Goal: Task Accomplishment & Management: Manage account settings

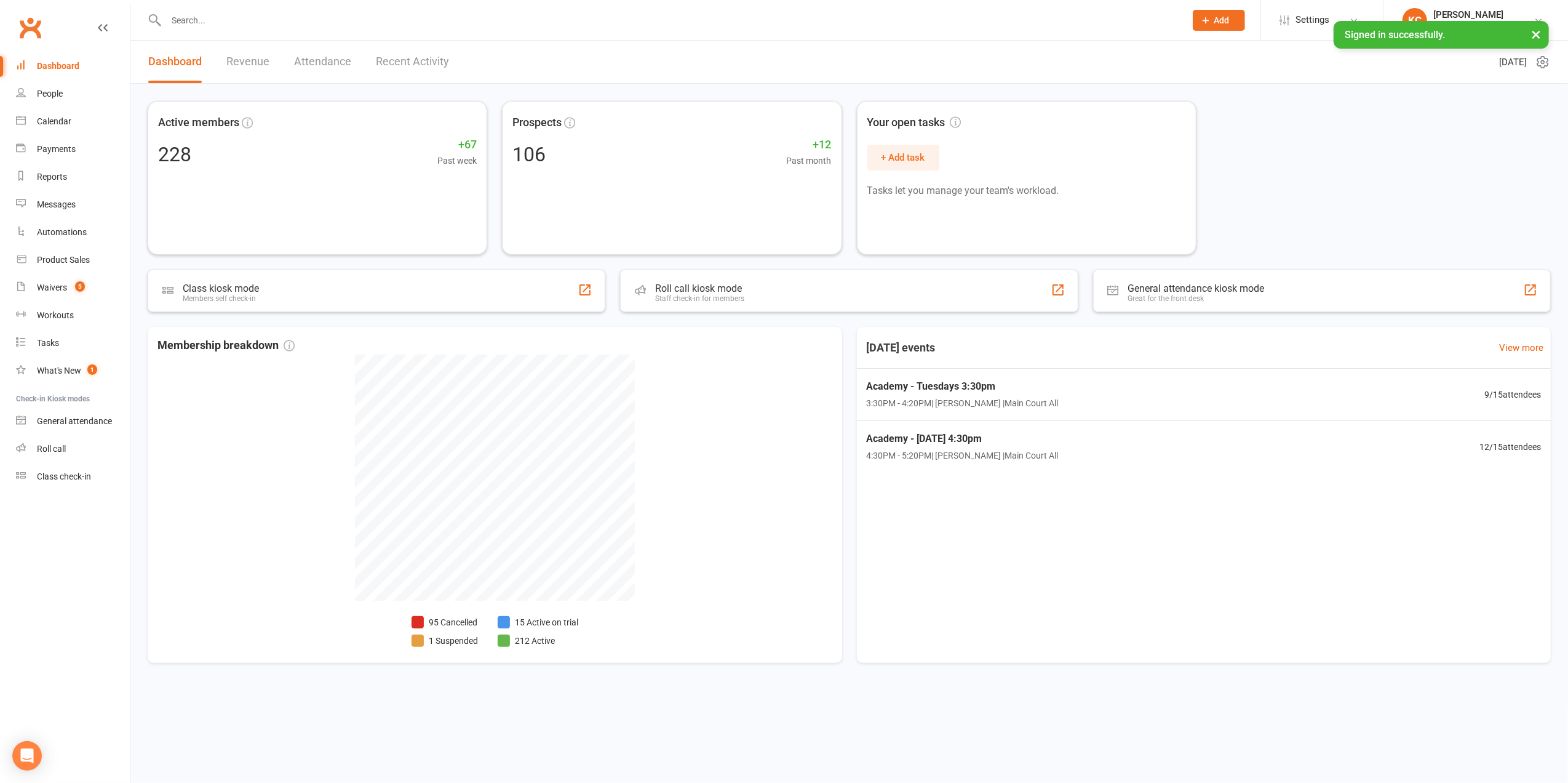
click at [203, 22] on input "text" at bounding box center [670, 20] width 1014 height 17
click at [223, 23] on input "text" at bounding box center [670, 20] width 1014 height 17
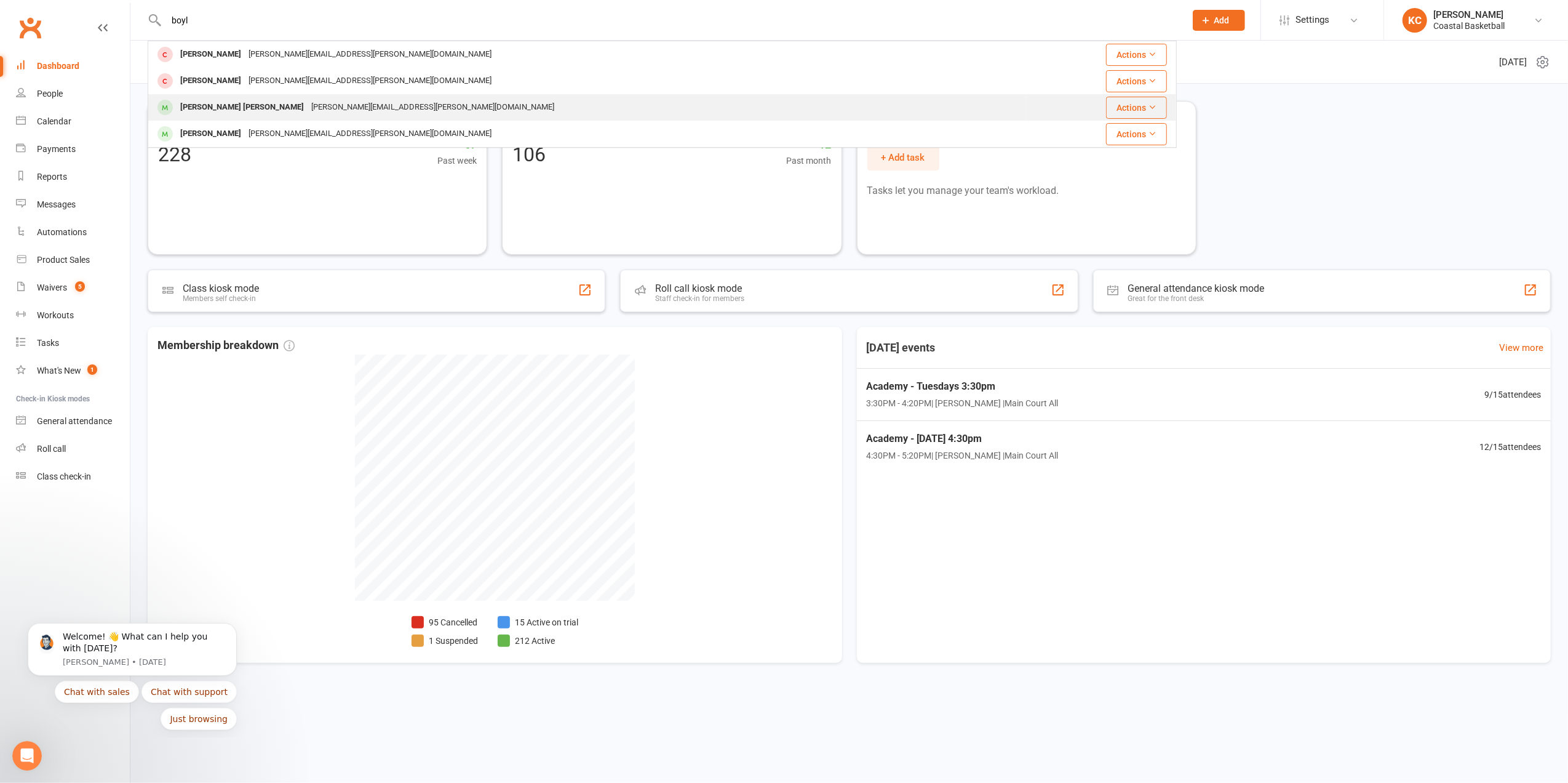
type input "boyl"
click at [217, 102] on div "[PERSON_NAME] [PERSON_NAME]" at bounding box center [242, 107] width 131 height 18
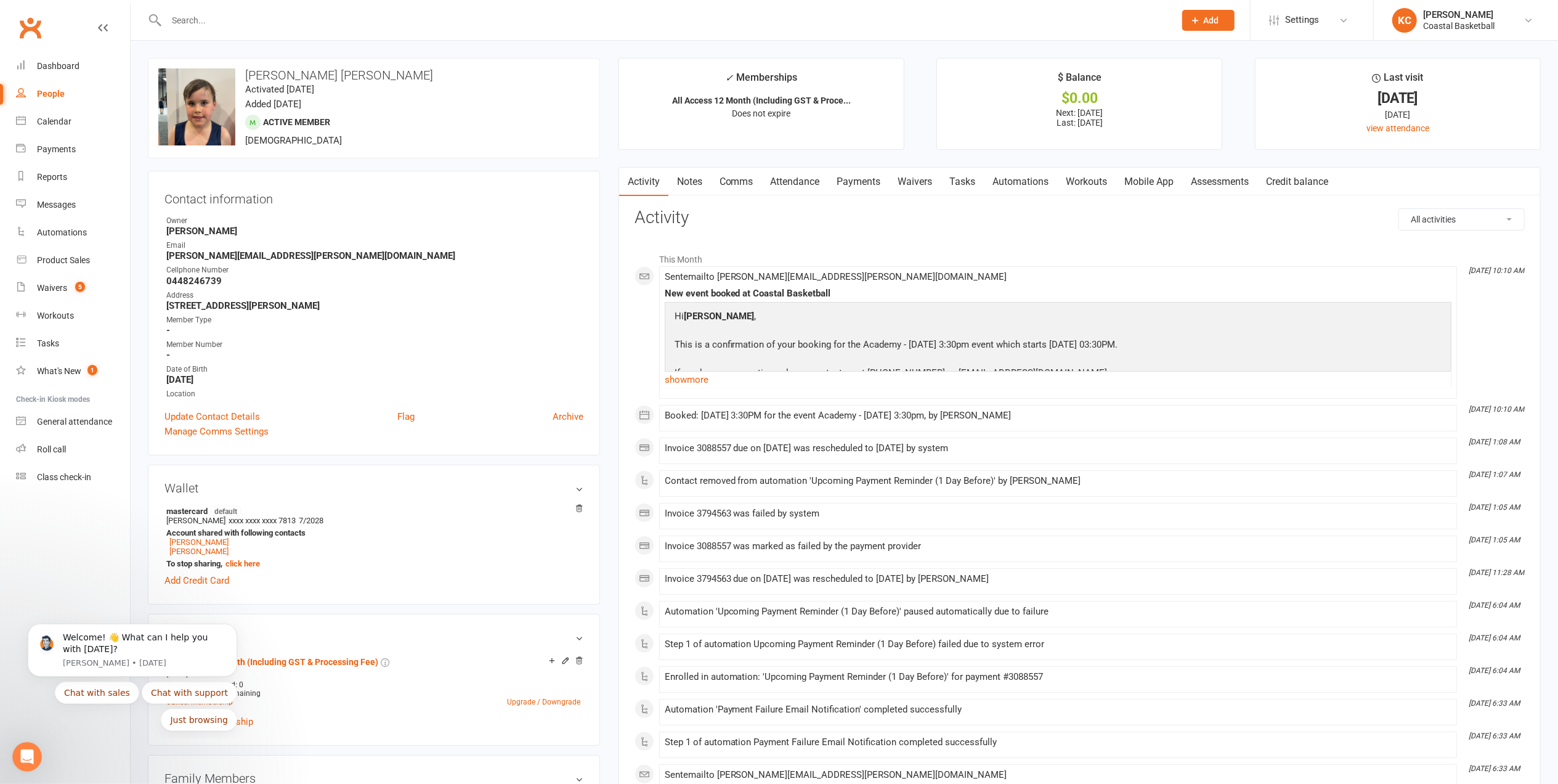
click at [200, 17] on input "text" at bounding box center [665, 20] width 1004 height 17
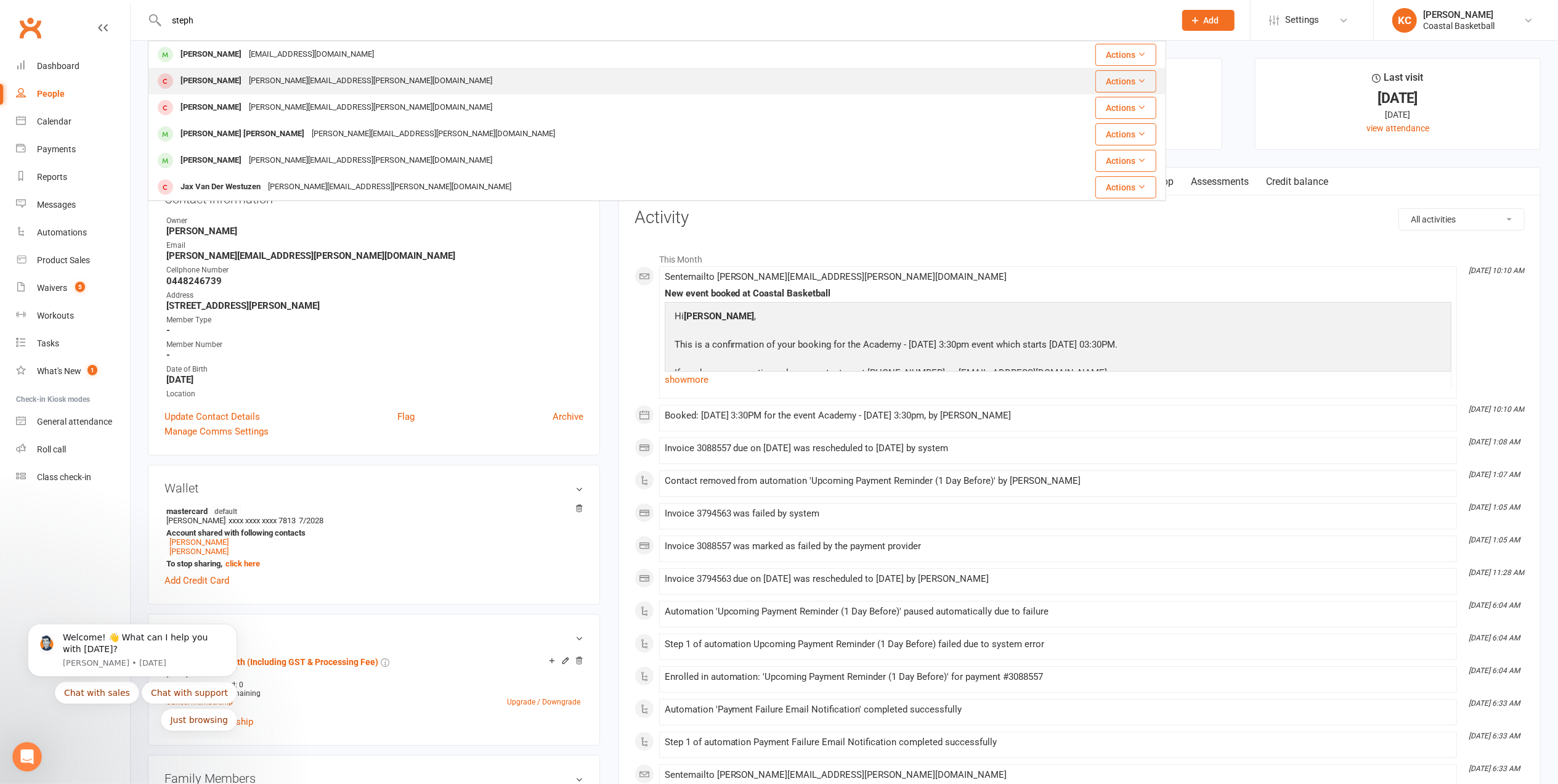
type input "steph"
click at [233, 86] on div "[PERSON_NAME]" at bounding box center [211, 81] width 68 height 18
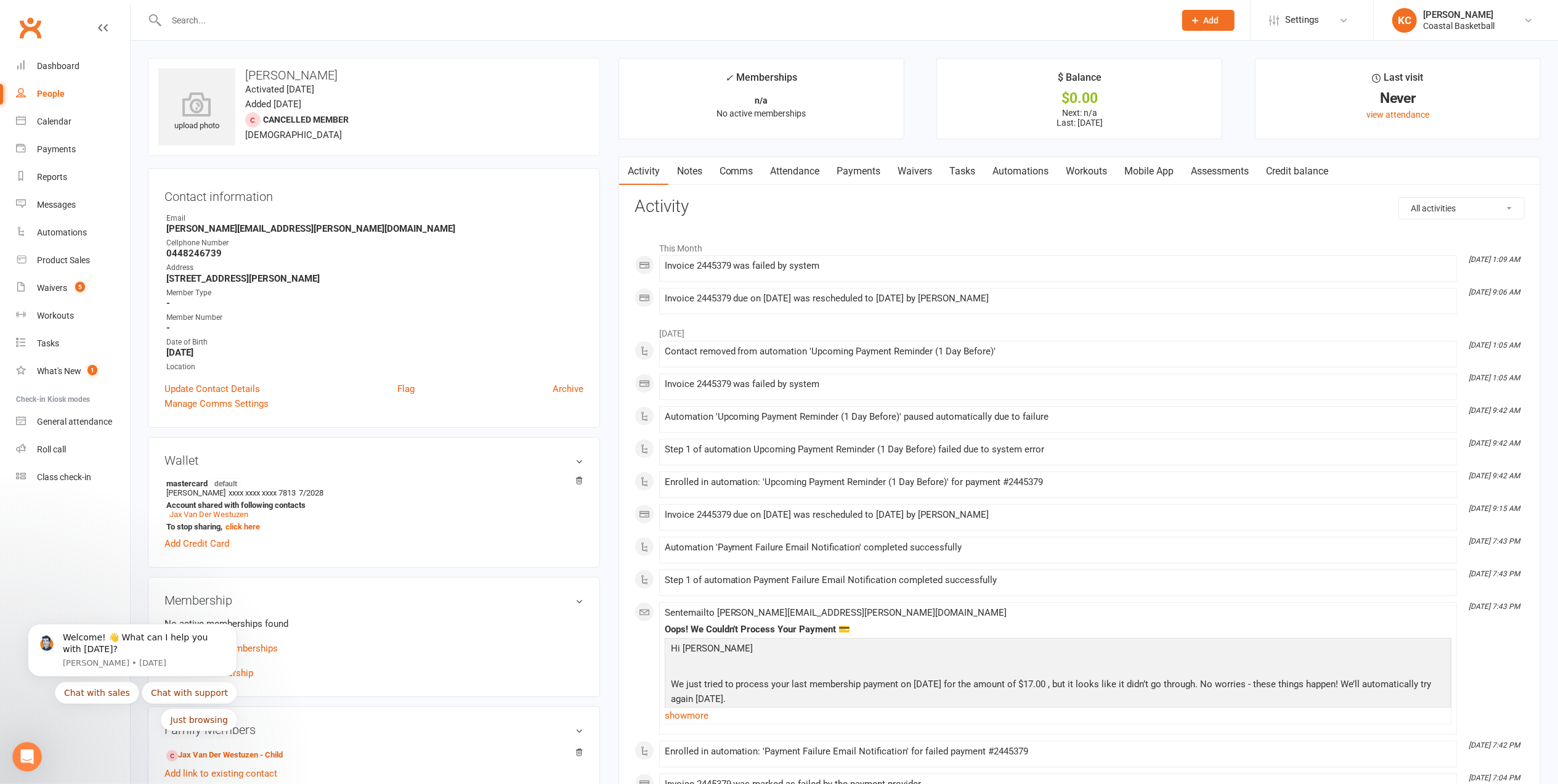
click at [574, 461] on h3 "Wallet" at bounding box center [374, 460] width 419 height 13
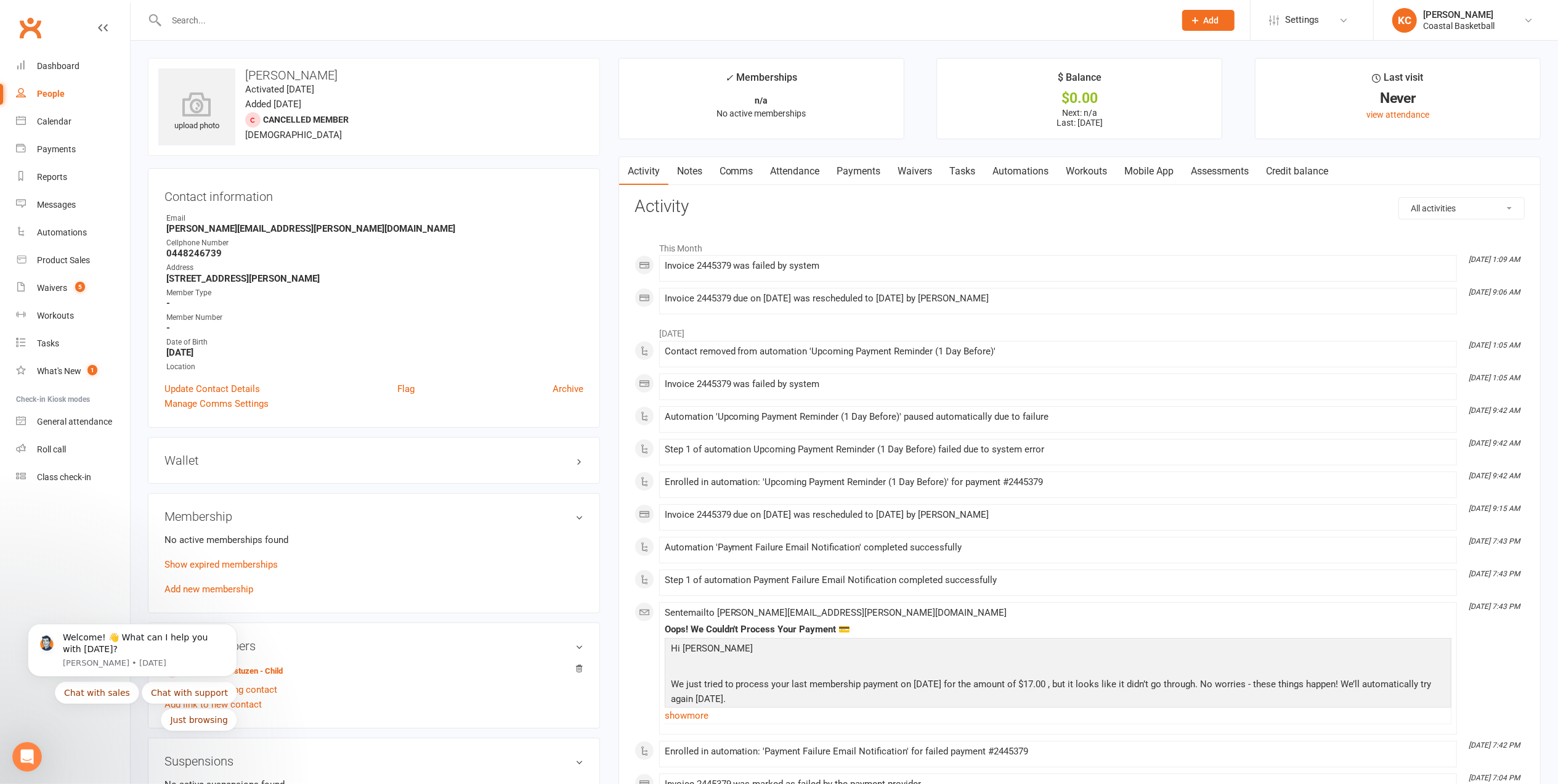
click at [574, 461] on h3 "Wallet" at bounding box center [374, 460] width 419 height 13
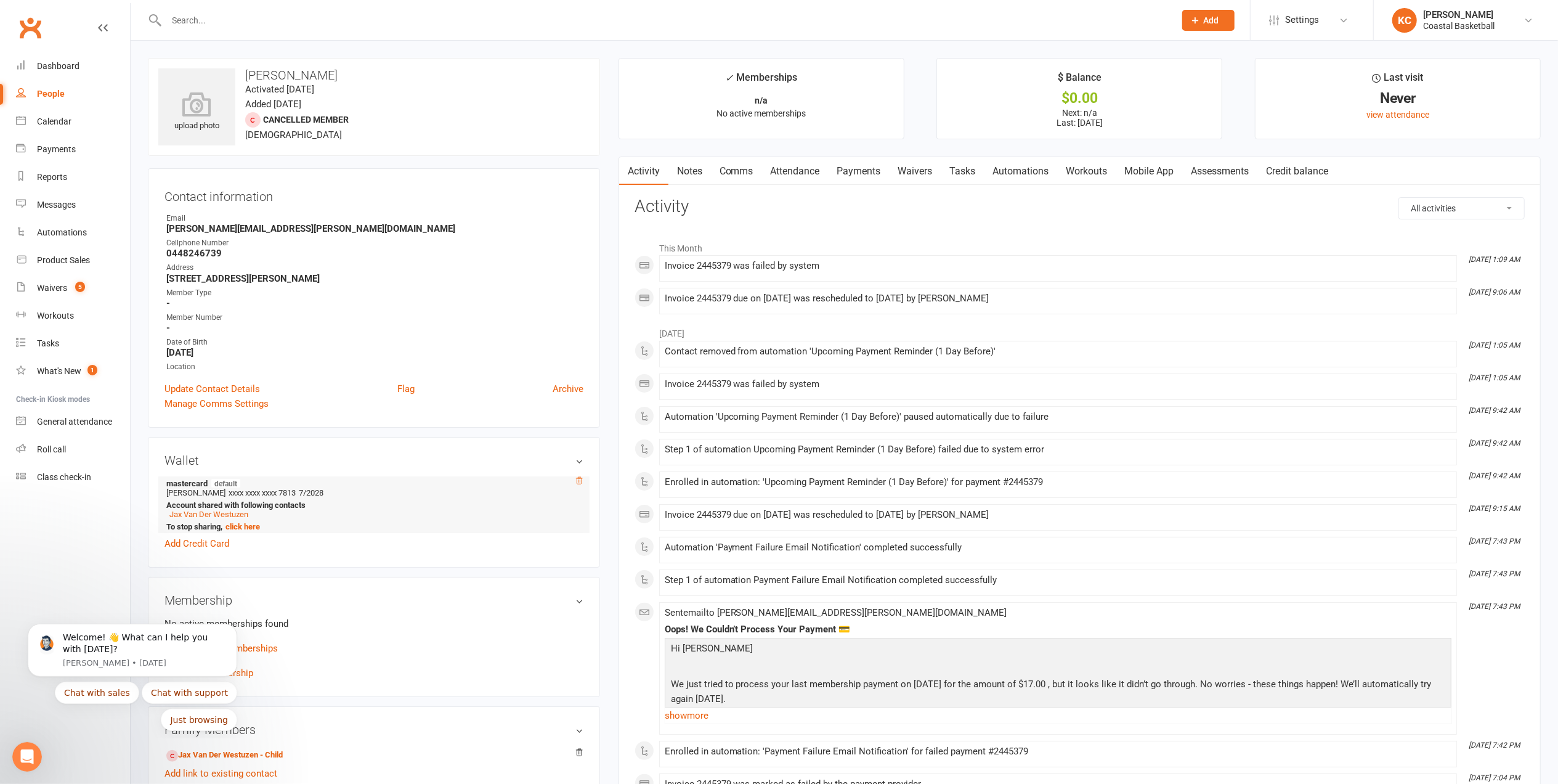
click at [580, 482] on icon at bounding box center [579, 480] width 9 height 9
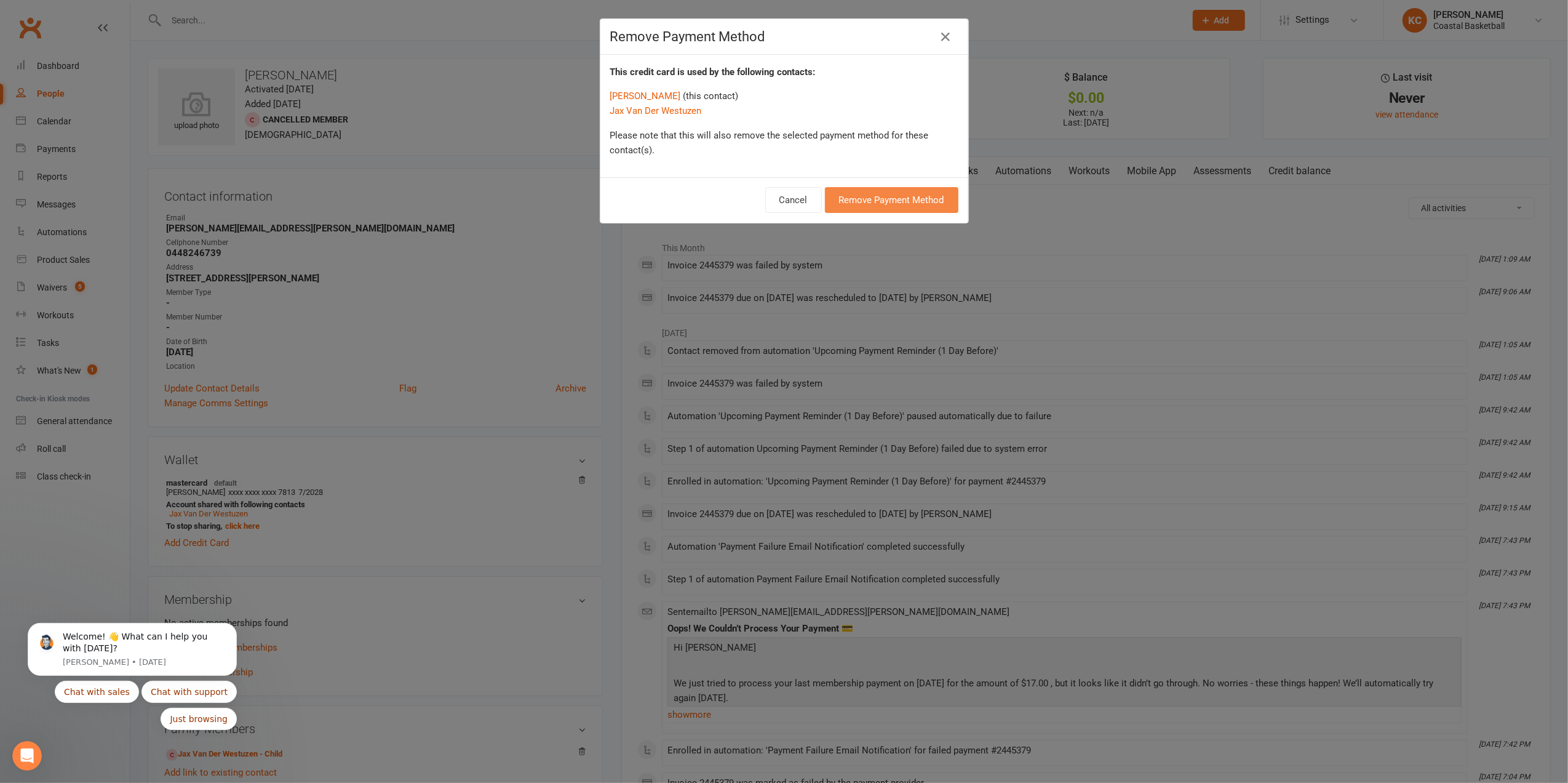
click at [860, 197] on button "Remove Payment Method" at bounding box center [891, 200] width 133 height 26
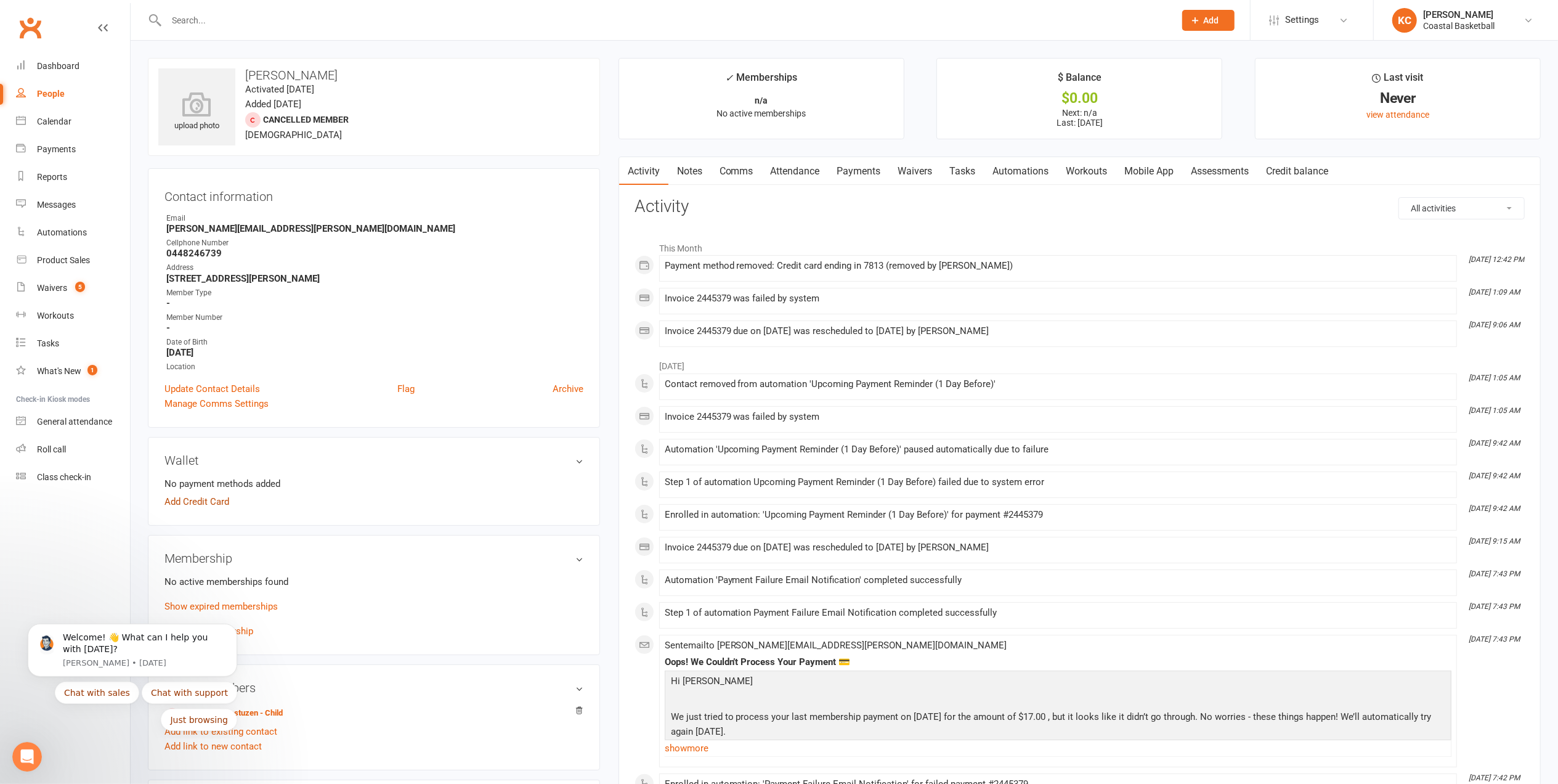
click at [219, 504] on link "Add Credit Card" at bounding box center [196, 501] width 64 height 15
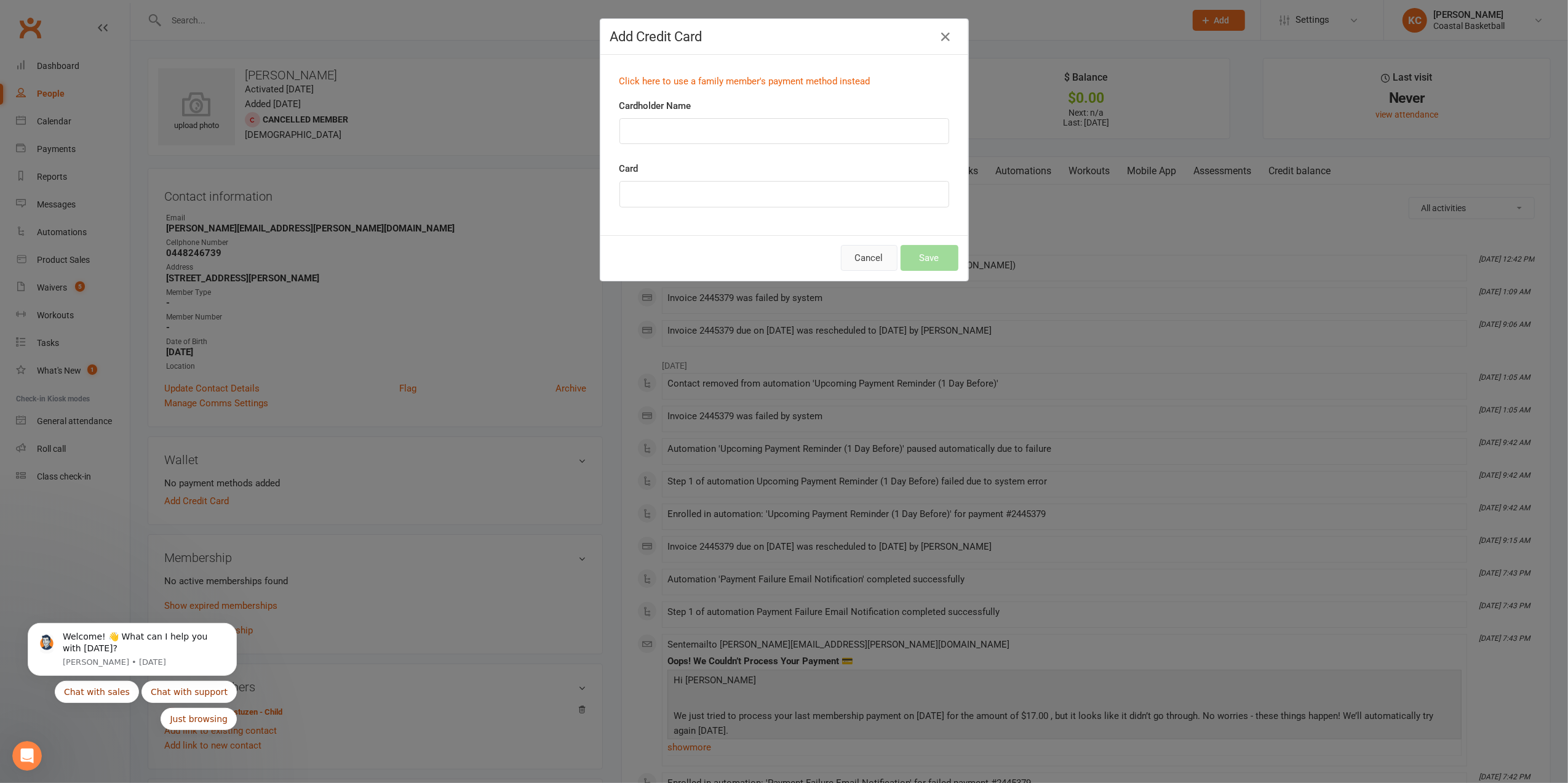
click at [859, 262] on button "Cancel" at bounding box center [869, 257] width 57 height 26
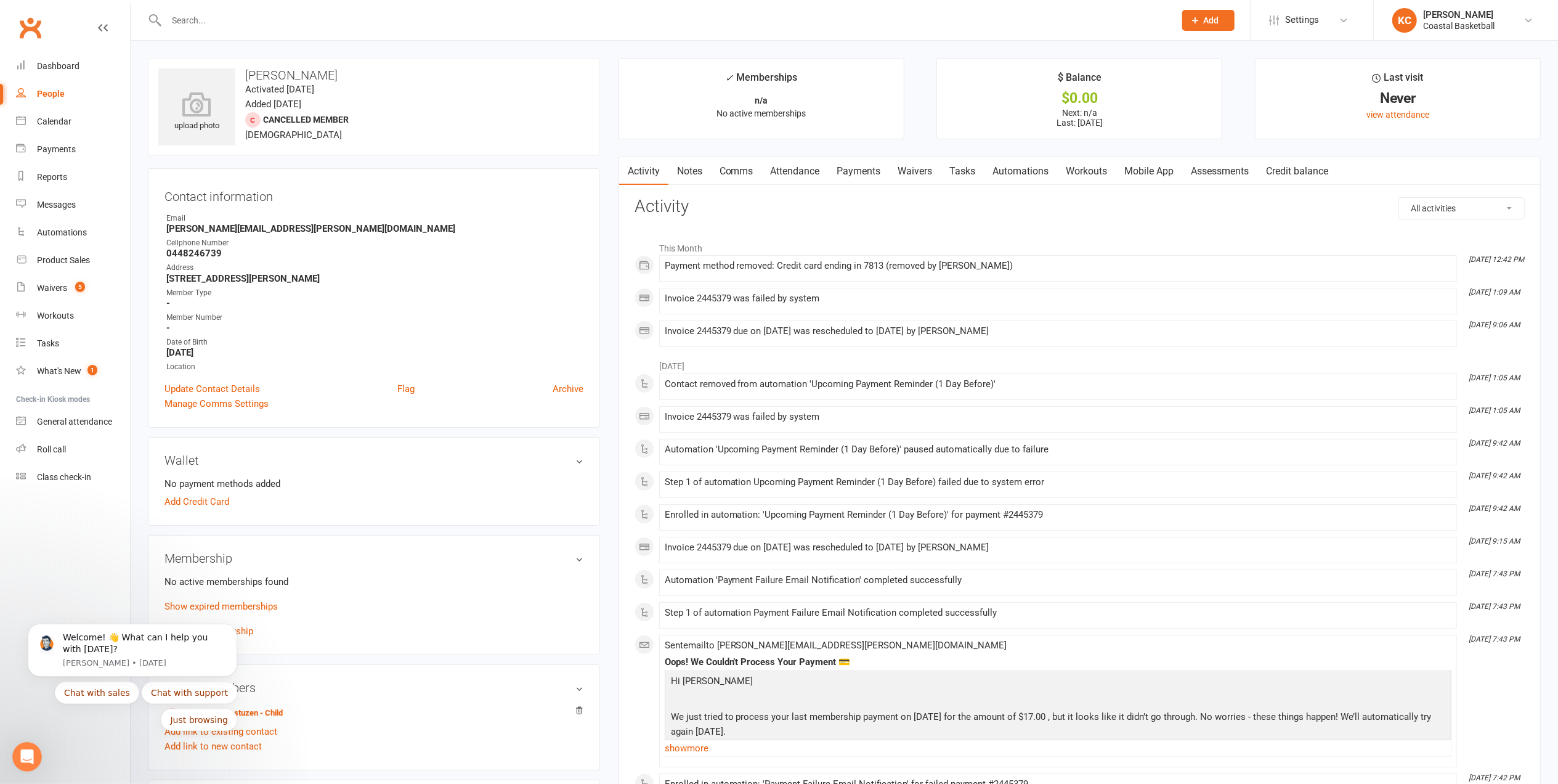
click at [575, 465] on h3 "Wallet" at bounding box center [374, 460] width 419 height 13
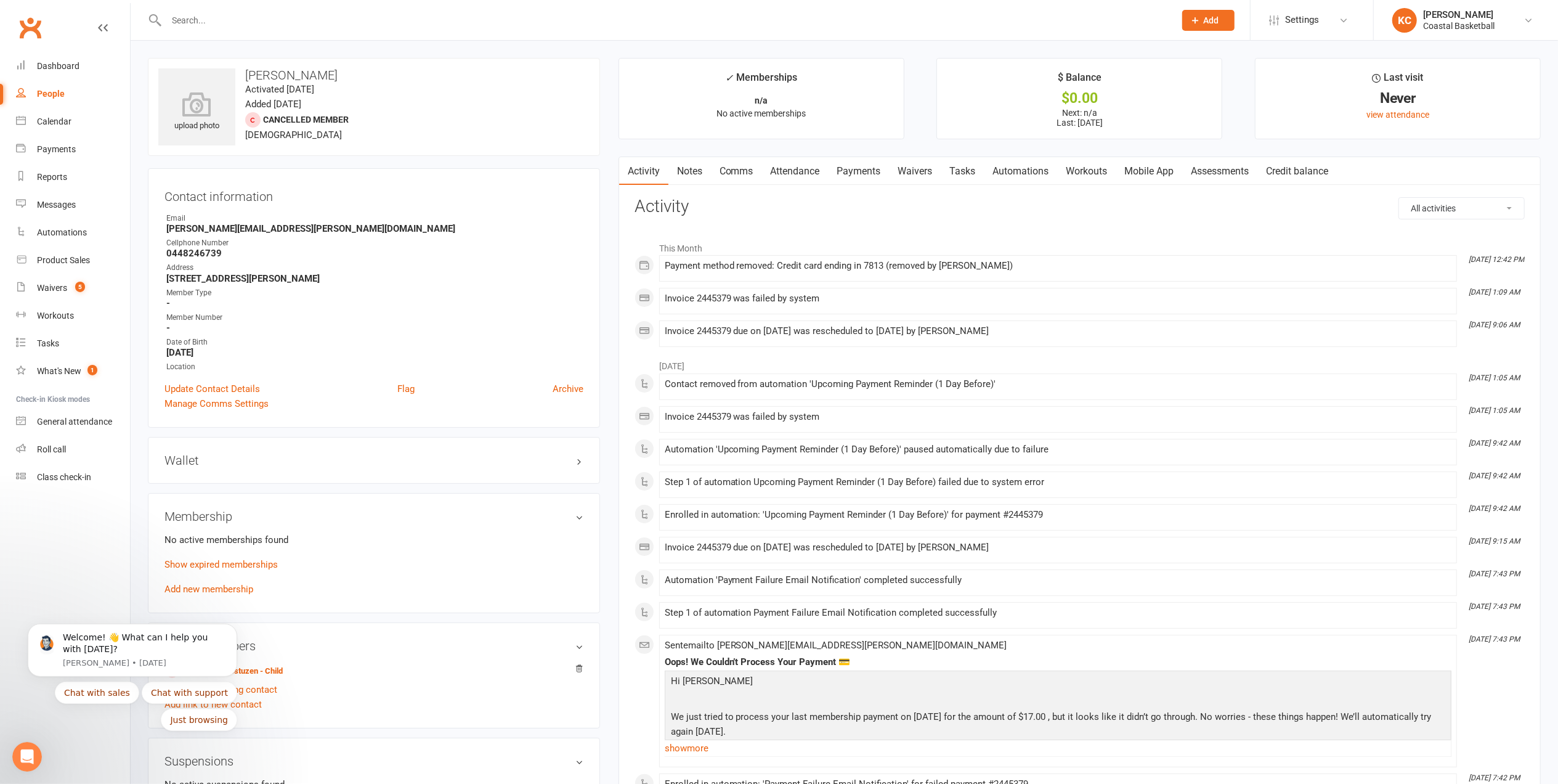
click at [580, 467] on h3 "Wallet" at bounding box center [374, 460] width 419 height 13
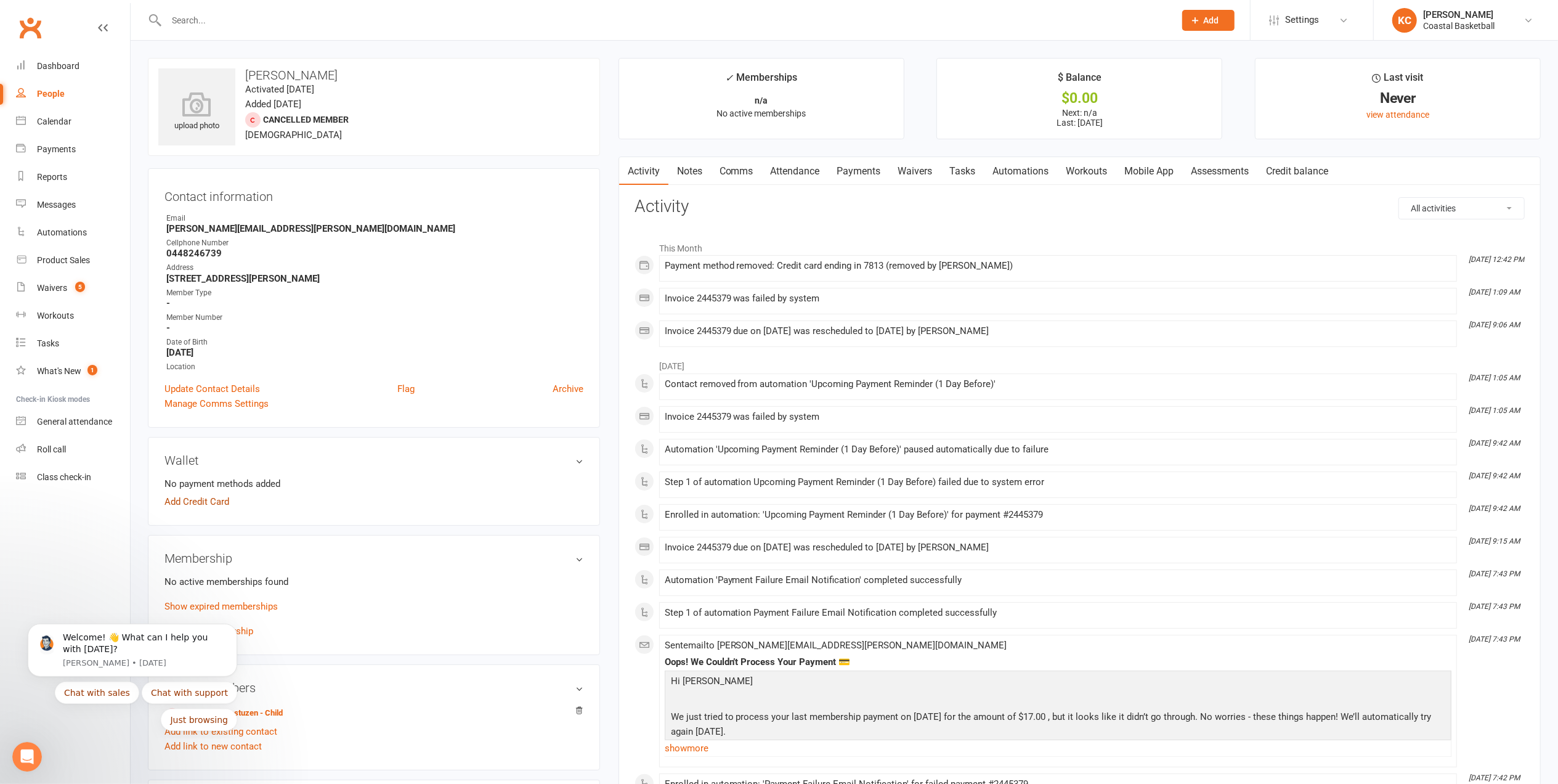
click at [198, 506] on link "Add Credit Card" at bounding box center [196, 501] width 64 height 15
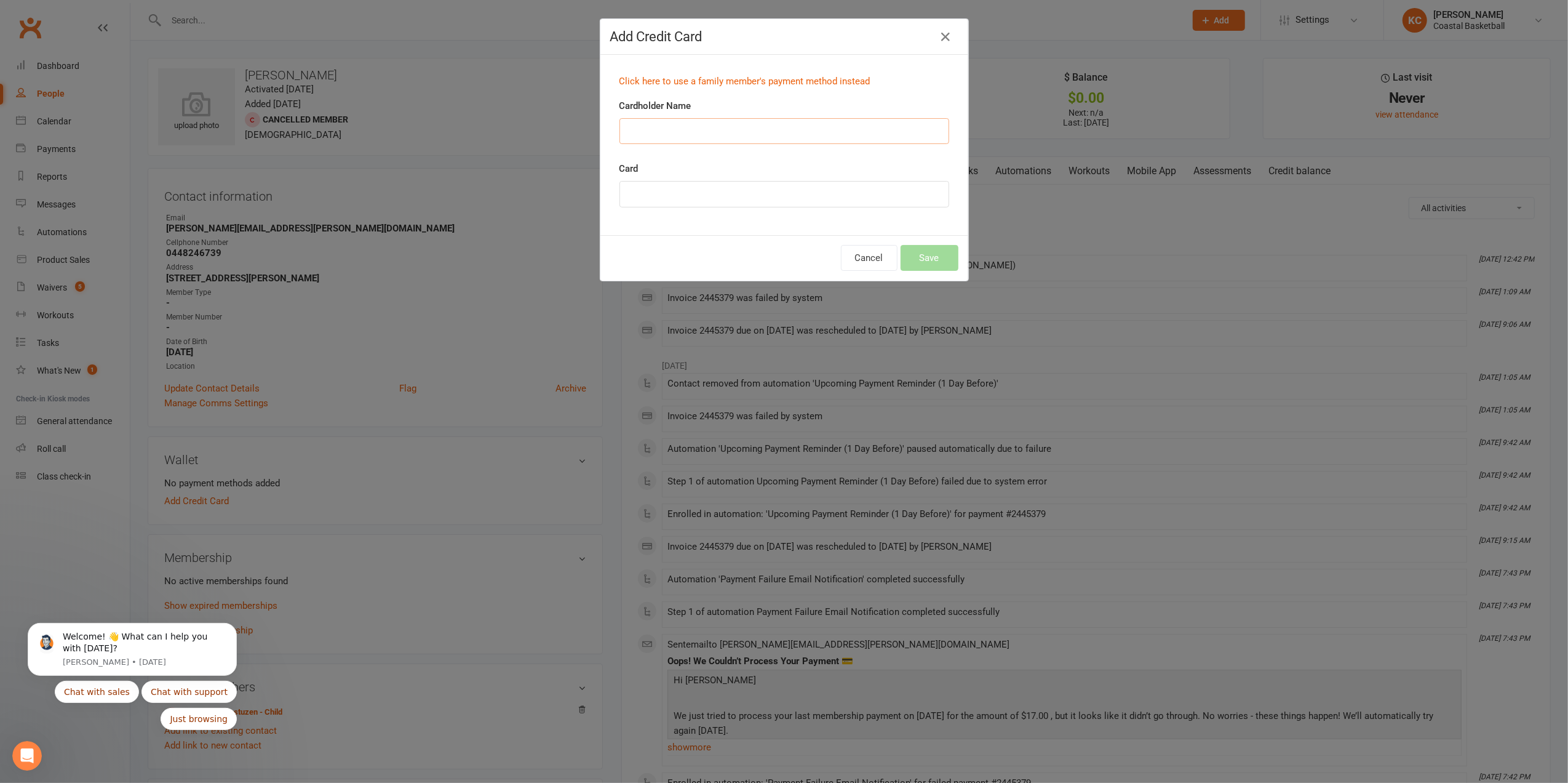
click at [662, 122] on input "Cardholder Name" at bounding box center [784, 131] width 330 height 26
click at [623, 255] on div "Cancel Save" at bounding box center [784, 257] width 368 height 46
click at [938, 37] on icon "button" at bounding box center [945, 36] width 15 height 15
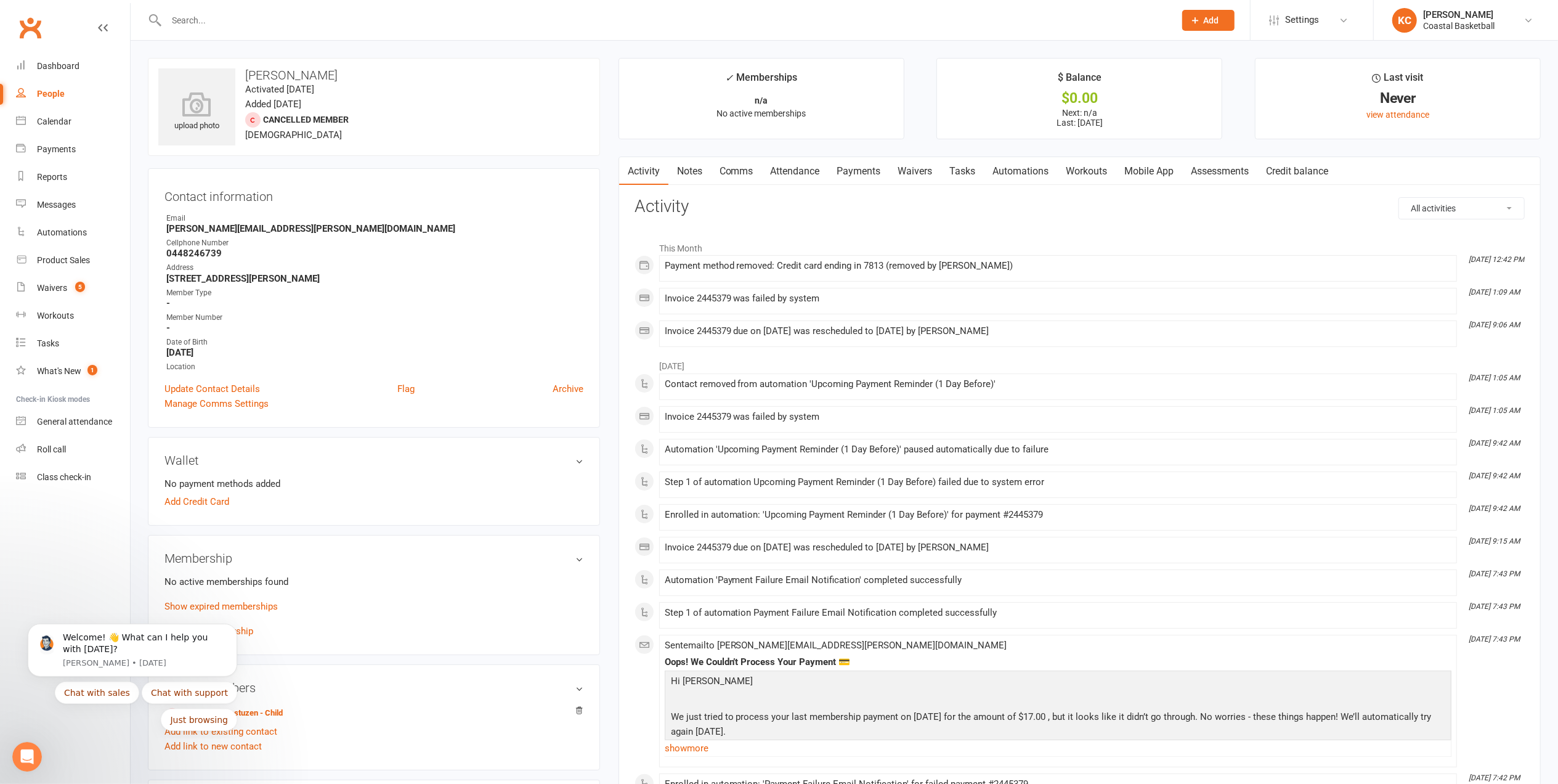
drag, startPoint x: 213, startPoint y: 31, endPoint x: 206, endPoint y: 20, distance: 13.0
click at [212, 29] on div at bounding box center [657, 20] width 1018 height 40
click at [206, 20] on input "text" at bounding box center [665, 20] width 1004 height 17
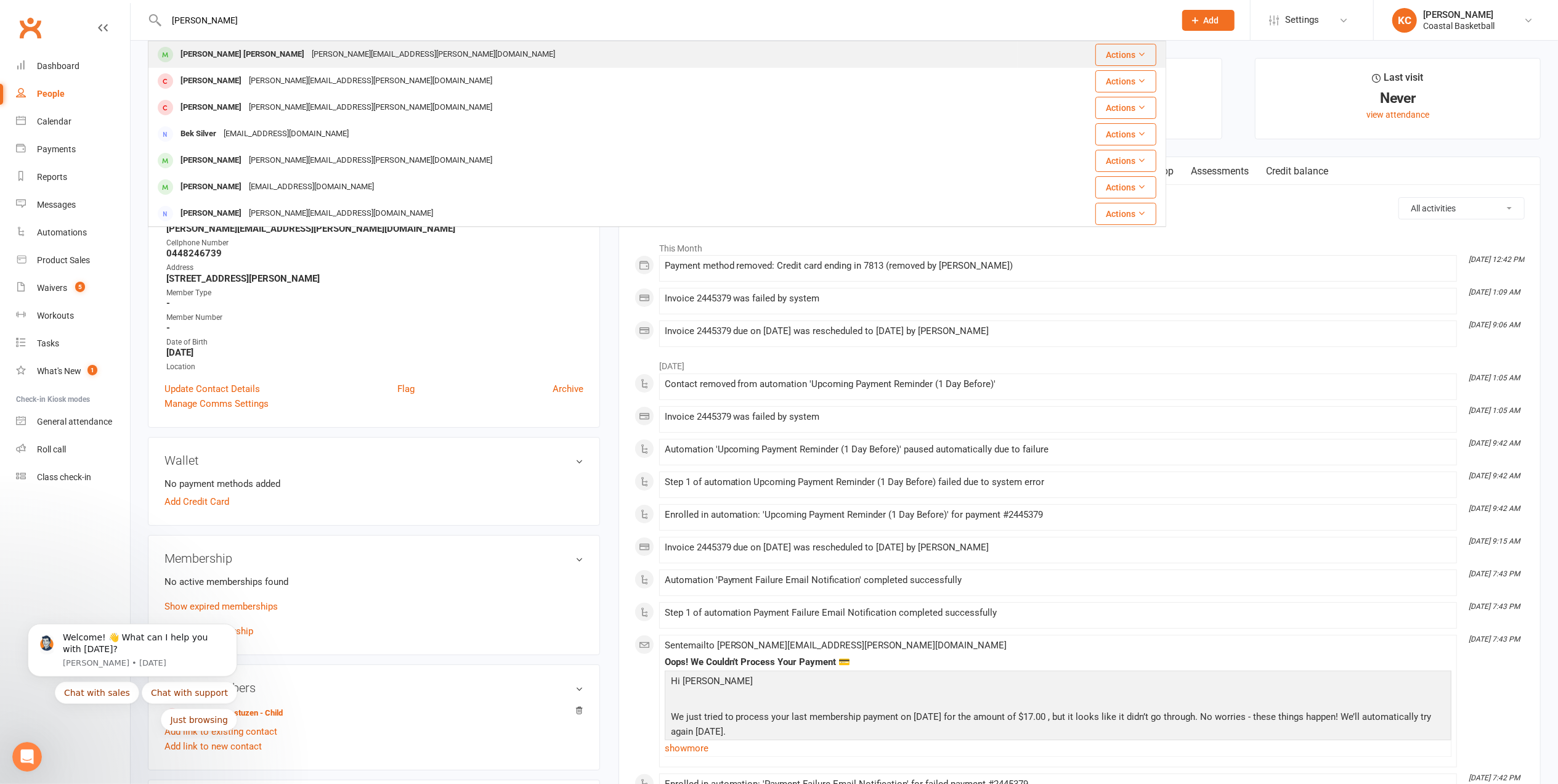
type input "[PERSON_NAME]"
click at [230, 62] on div "[PERSON_NAME] [PERSON_NAME]" at bounding box center [242, 54] width 131 height 18
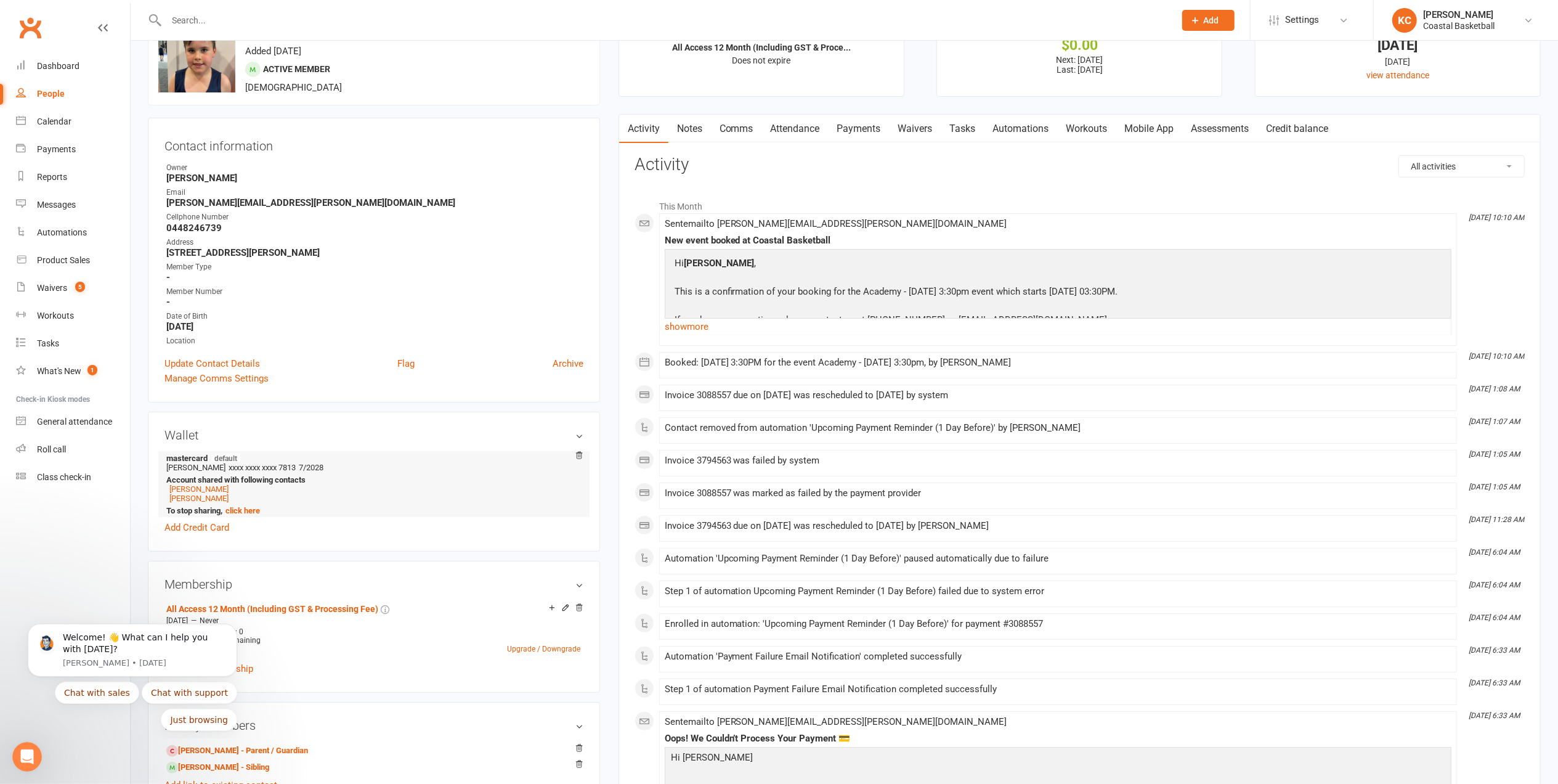
scroll to position [82, 0]
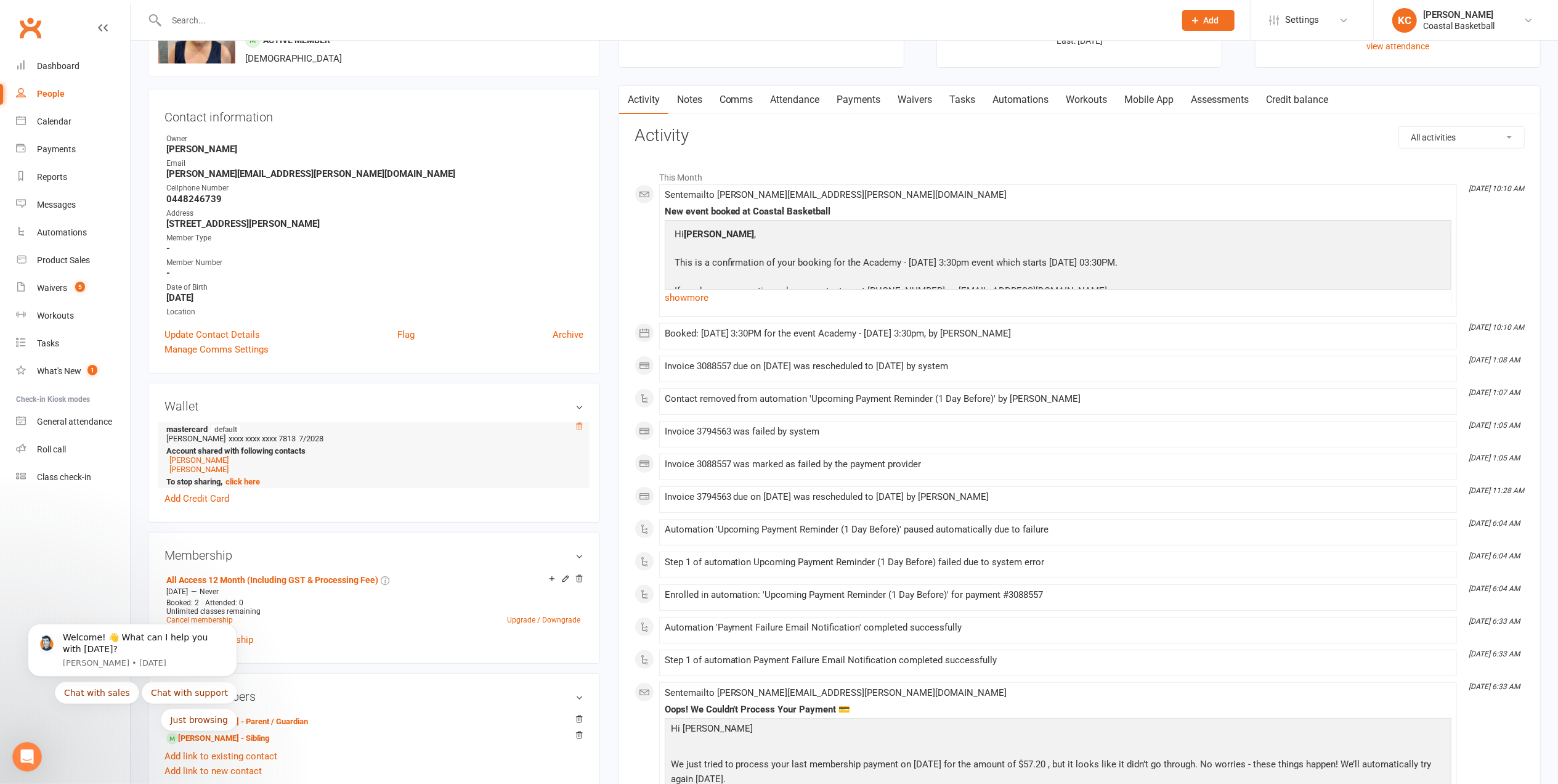
click at [578, 430] on icon at bounding box center [579, 426] width 6 height 7
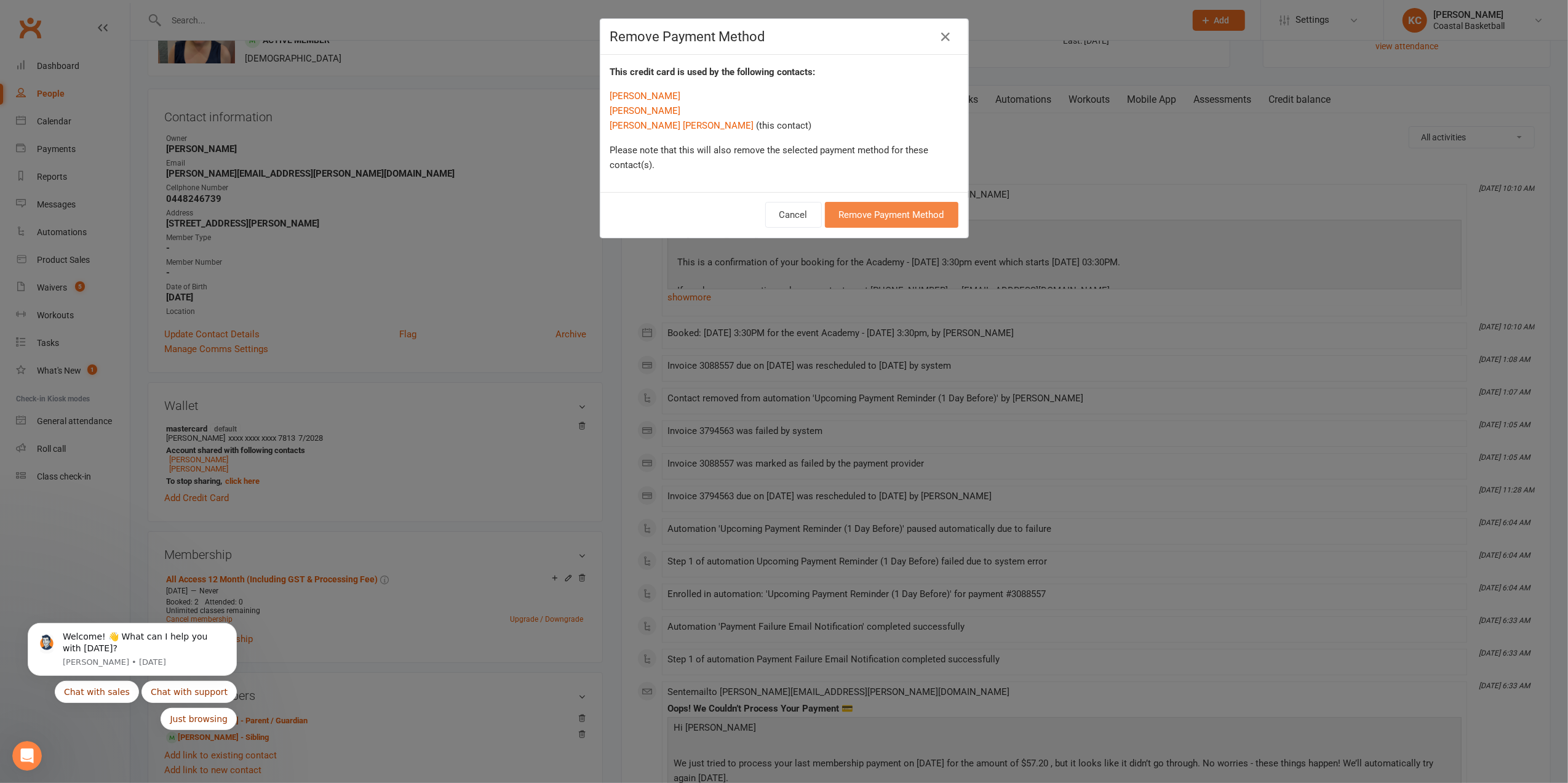
click at [884, 213] on button "Remove Payment Method" at bounding box center [891, 215] width 133 height 26
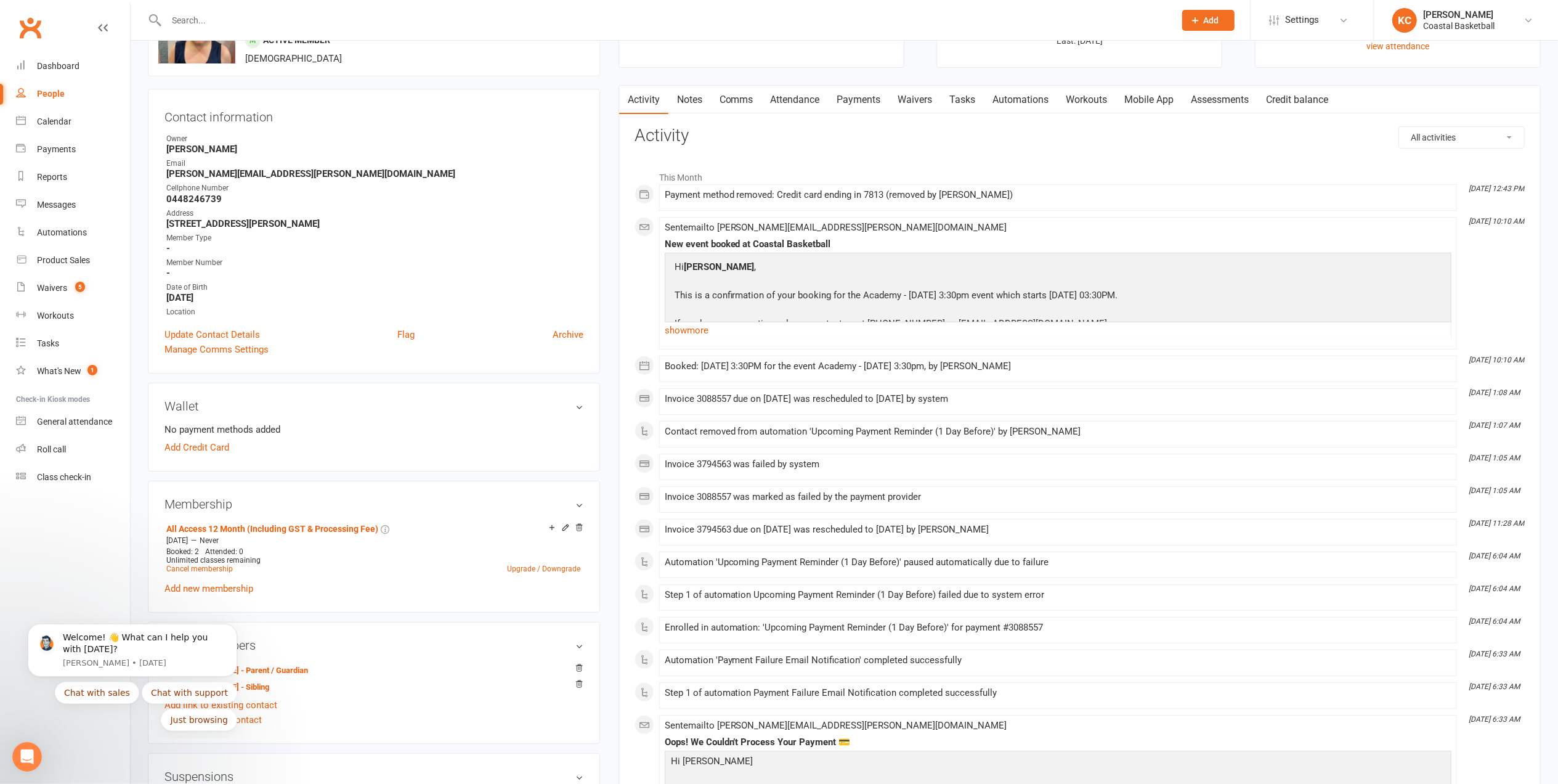
scroll to position [0, 0]
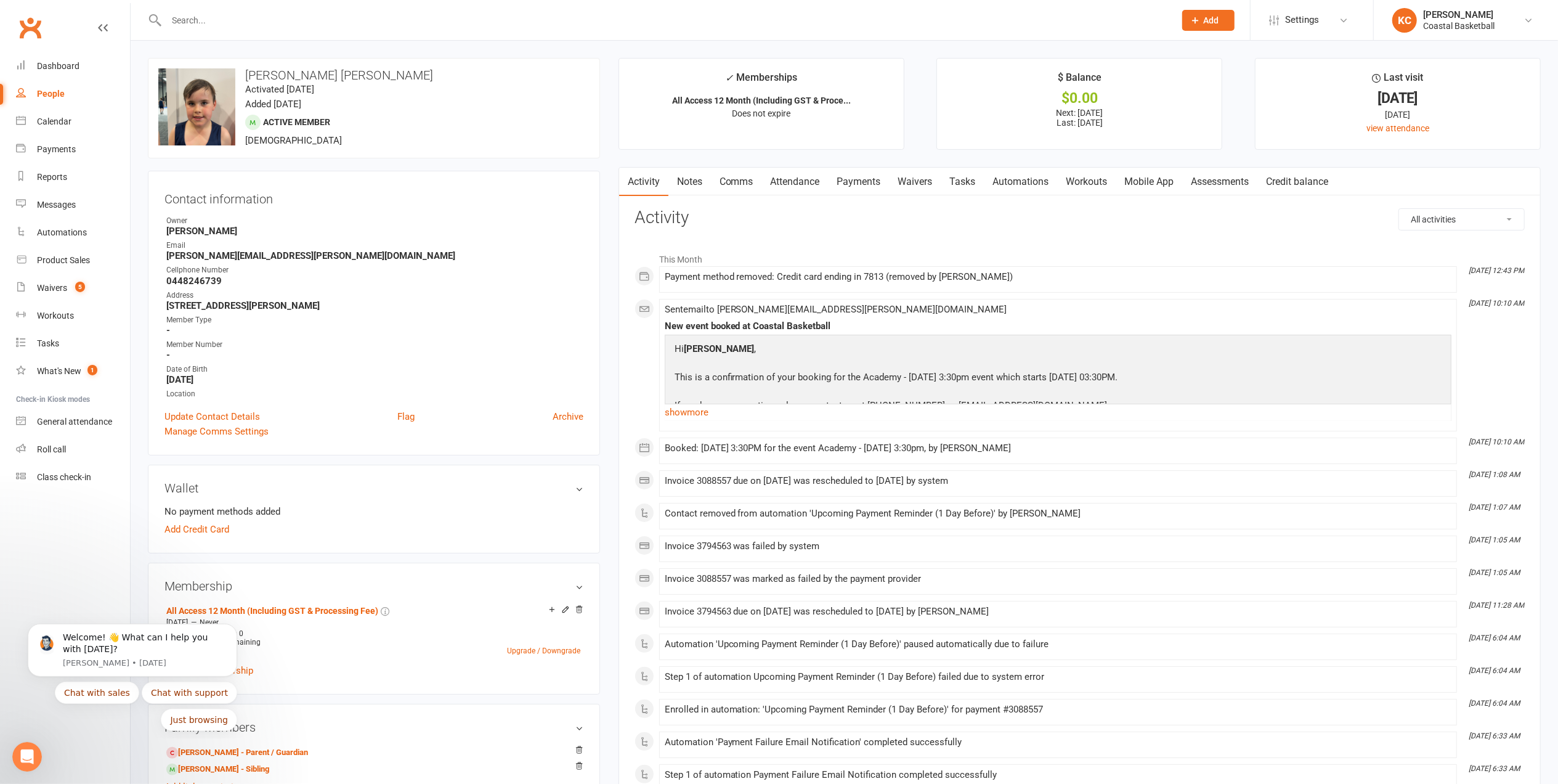
click at [218, 18] on input "text" at bounding box center [665, 20] width 1004 height 17
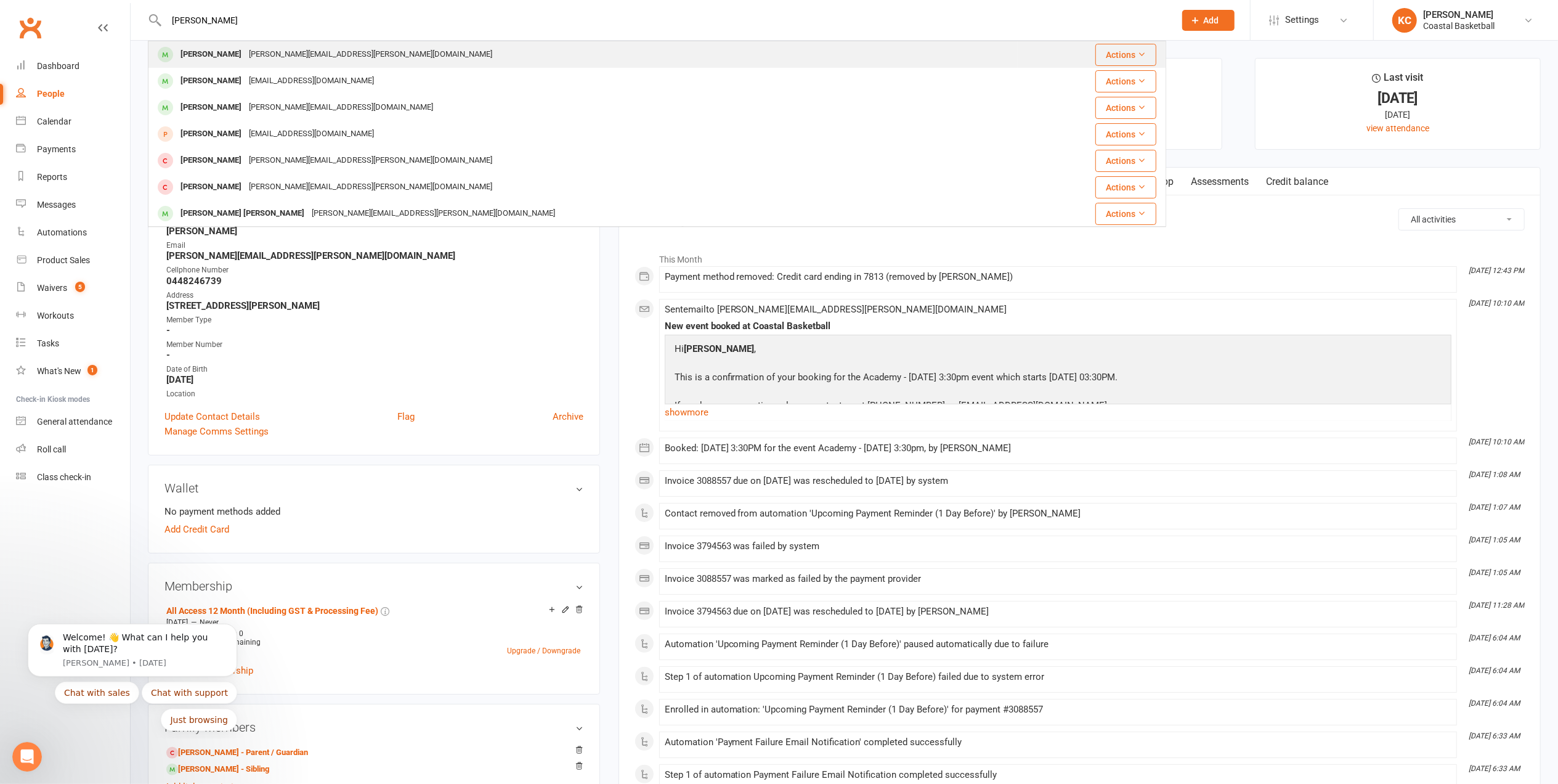
type input "[PERSON_NAME]"
click at [227, 52] on div "[PERSON_NAME]" at bounding box center [211, 54] width 68 height 18
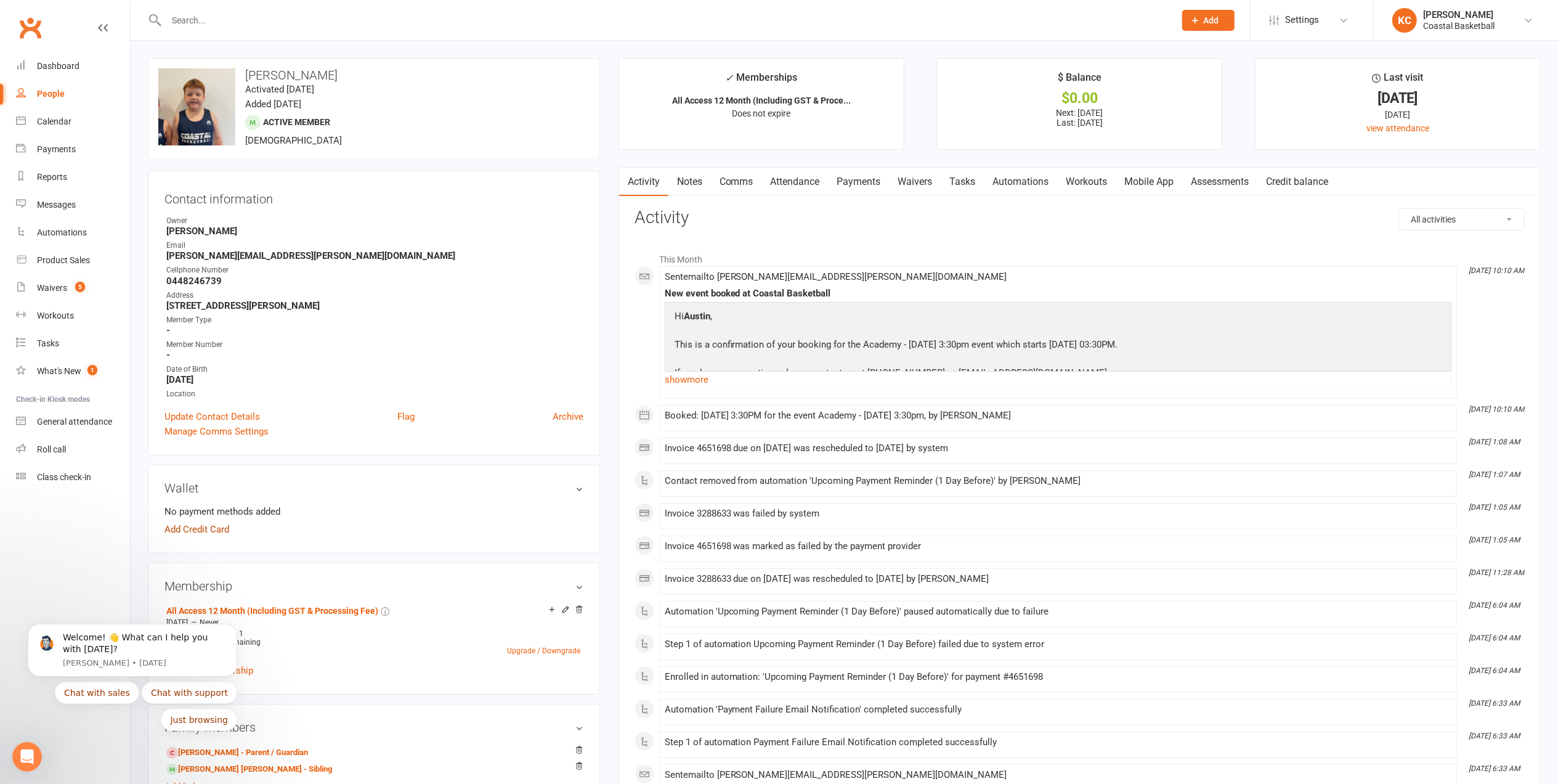
click at [178, 535] on link "Add Credit Card" at bounding box center [196, 529] width 64 height 15
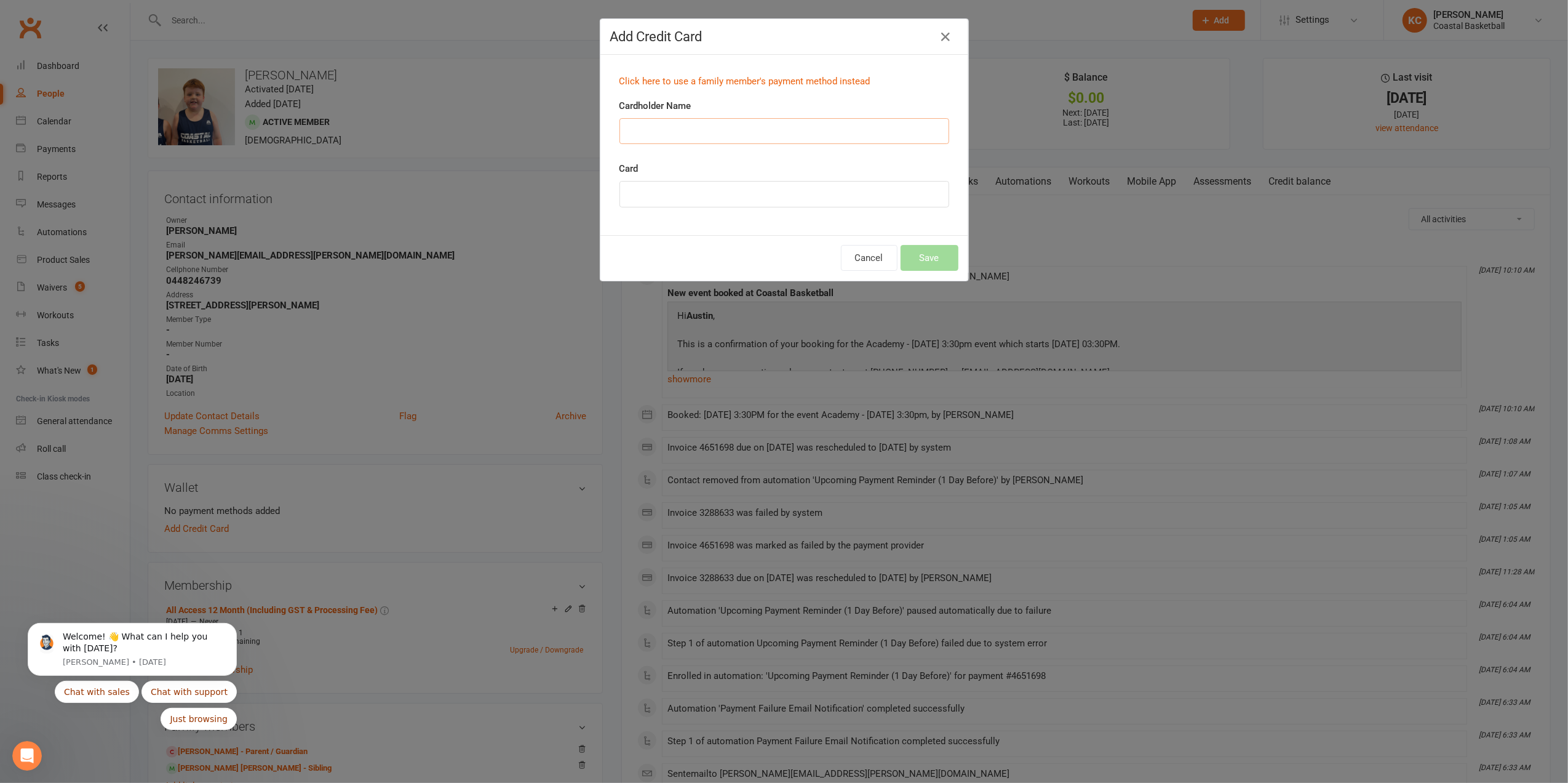
drag, startPoint x: 665, startPoint y: 128, endPoint x: 669, endPoint y: 121, distance: 8.1
click at [665, 128] on input "Cardholder Name" at bounding box center [784, 131] width 330 height 26
click at [711, 82] on link "Click here to use a family member's payment method instead" at bounding box center [745, 81] width 251 height 11
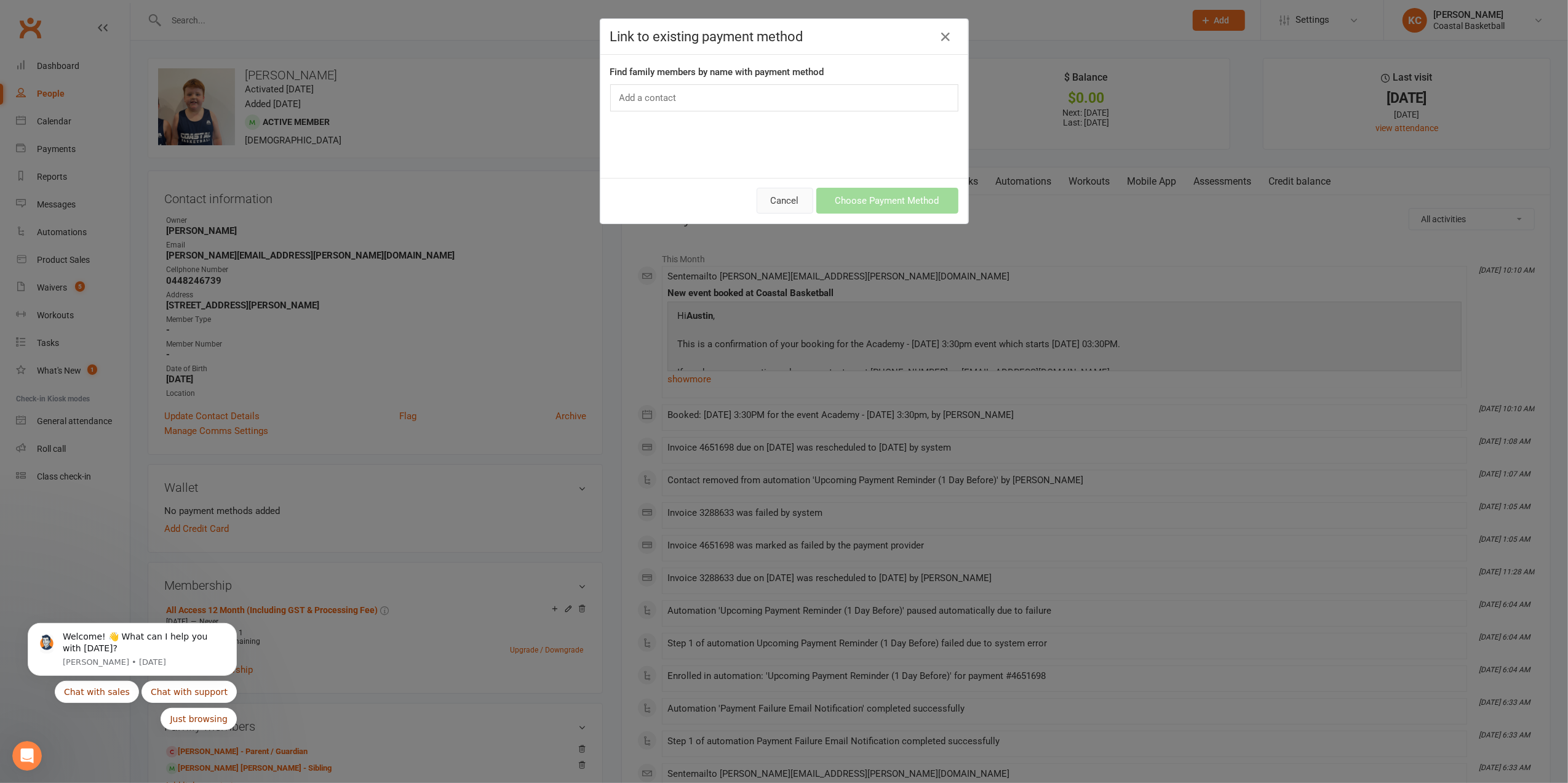
click at [773, 200] on button "Cancel" at bounding box center [784, 200] width 57 height 26
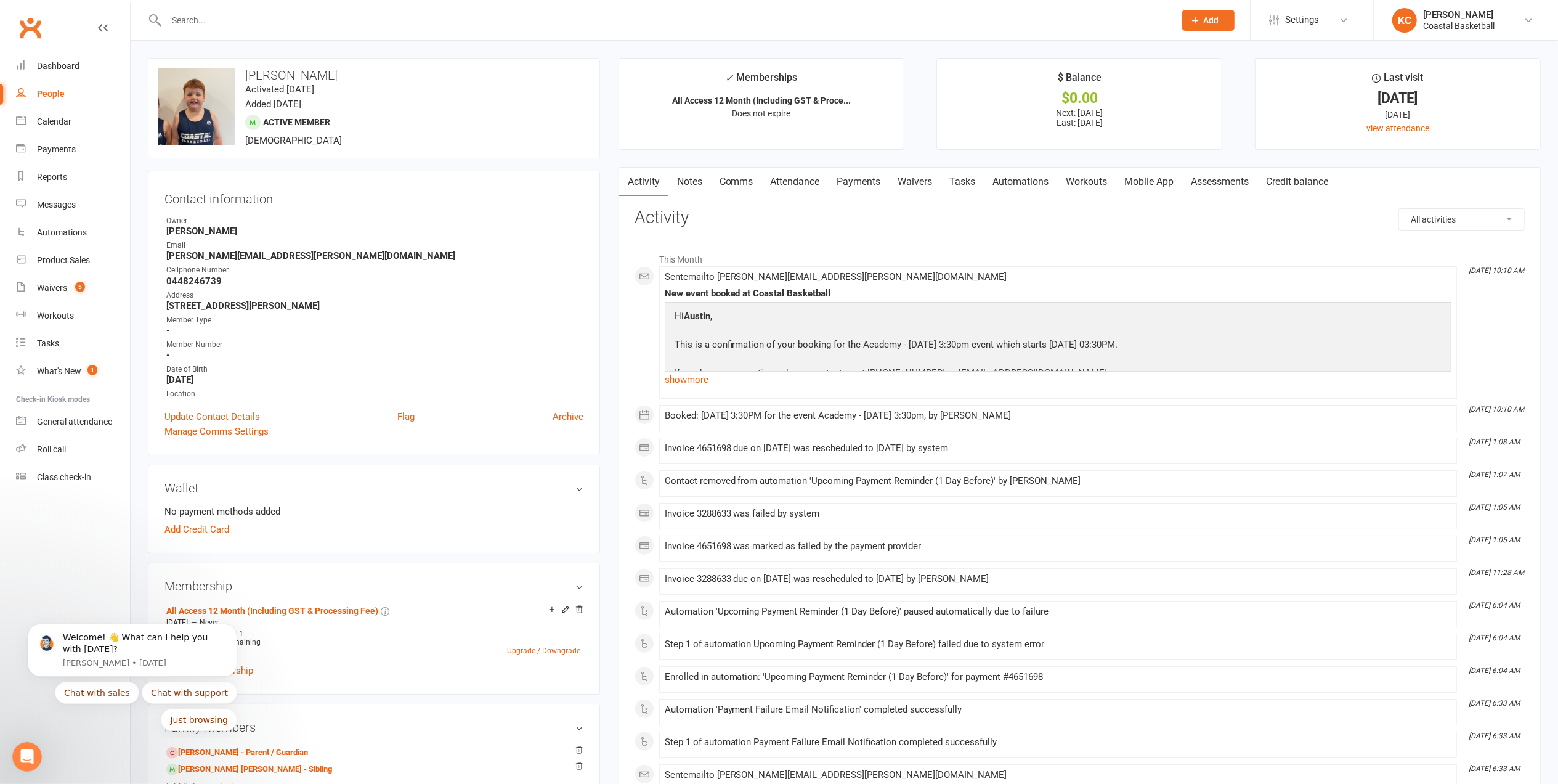
click at [849, 192] on link "Payments" at bounding box center [859, 181] width 61 height 29
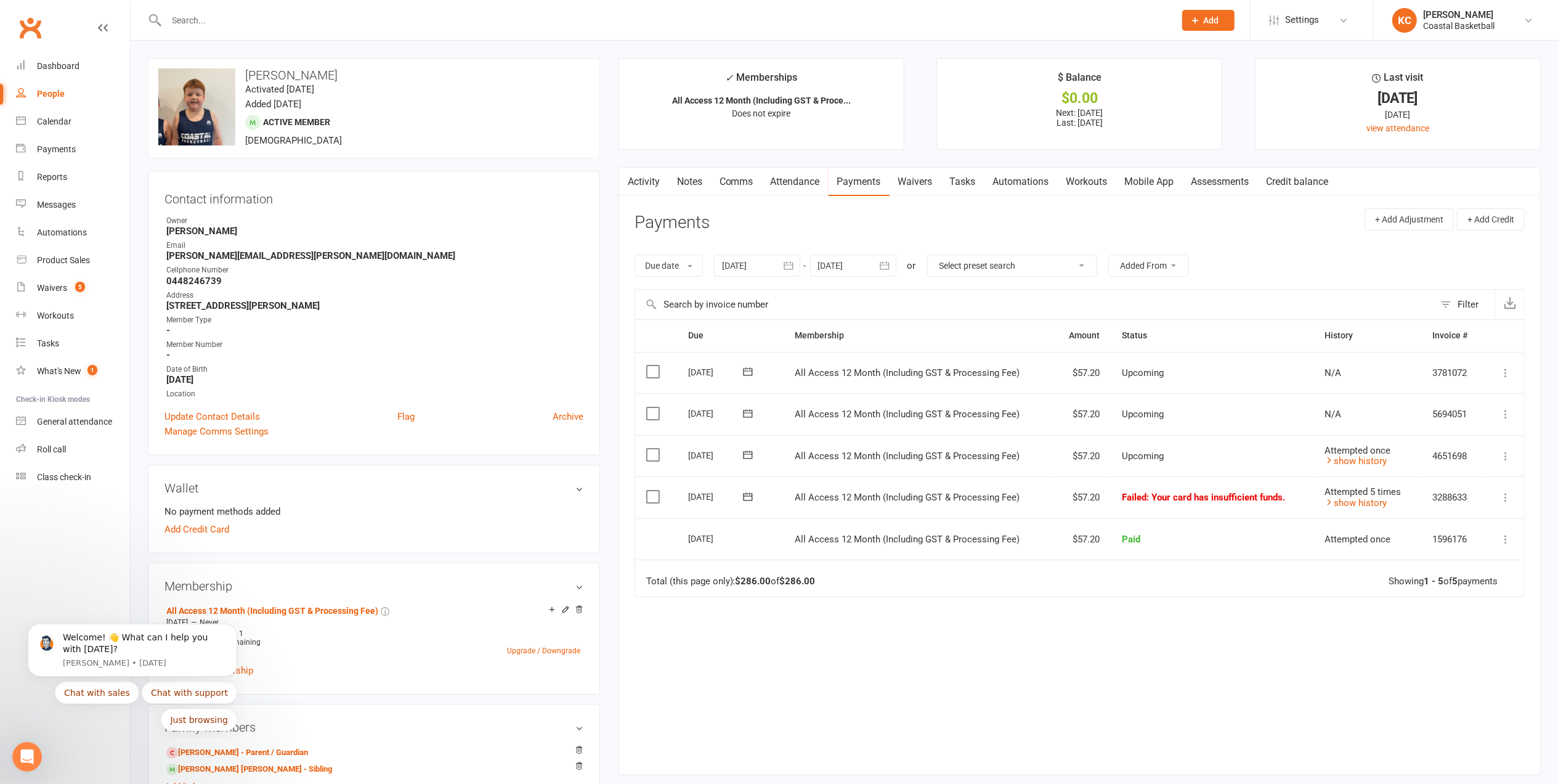
click at [1500, 503] on icon at bounding box center [1506, 497] width 12 height 12
click at [1024, 651] on div "Due Contact Membership Amount Status History Invoice # Select this [DATE] [PERS…" at bounding box center [1080, 537] width 890 height 436
click at [1344, 506] on link "show history" at bounding box center [1356, 503] width 62 height 11
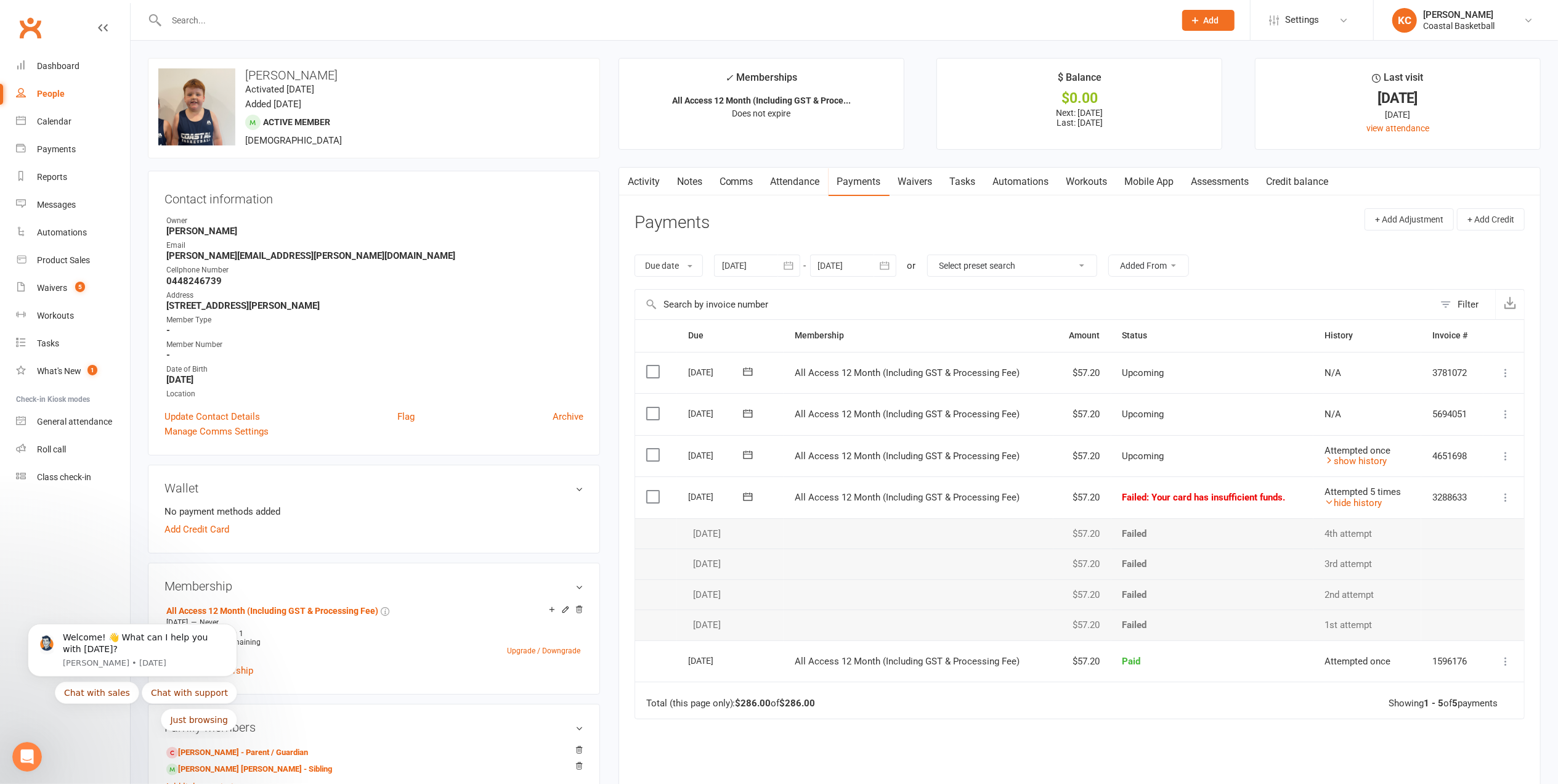
click at [1503, 506] on td "Mark as Paid (Cash) Mark as Paid (POS) Mark as Paid (Other) Skip Change amount …" at bounding box center [1504, 497] width 40 height 42
click at [1501, 499] on icon at bounding box center [1506, 497] width 12 height 12
click at [907, 727] on div "Due Contact Membership Amount Status History Invoice # Select this [DATE] [PERS…" at bounding box center [1080, 599] width 890 height 558
click at [1506, 492] on icon at bounding box center [1506, 497] width 12 height 12
click at [927, 745] on div "Due Contact Membership Amount Status History Invoice # Select this [DATE] [PERS…" at bounding box center [1080, 599] width 890 height 558
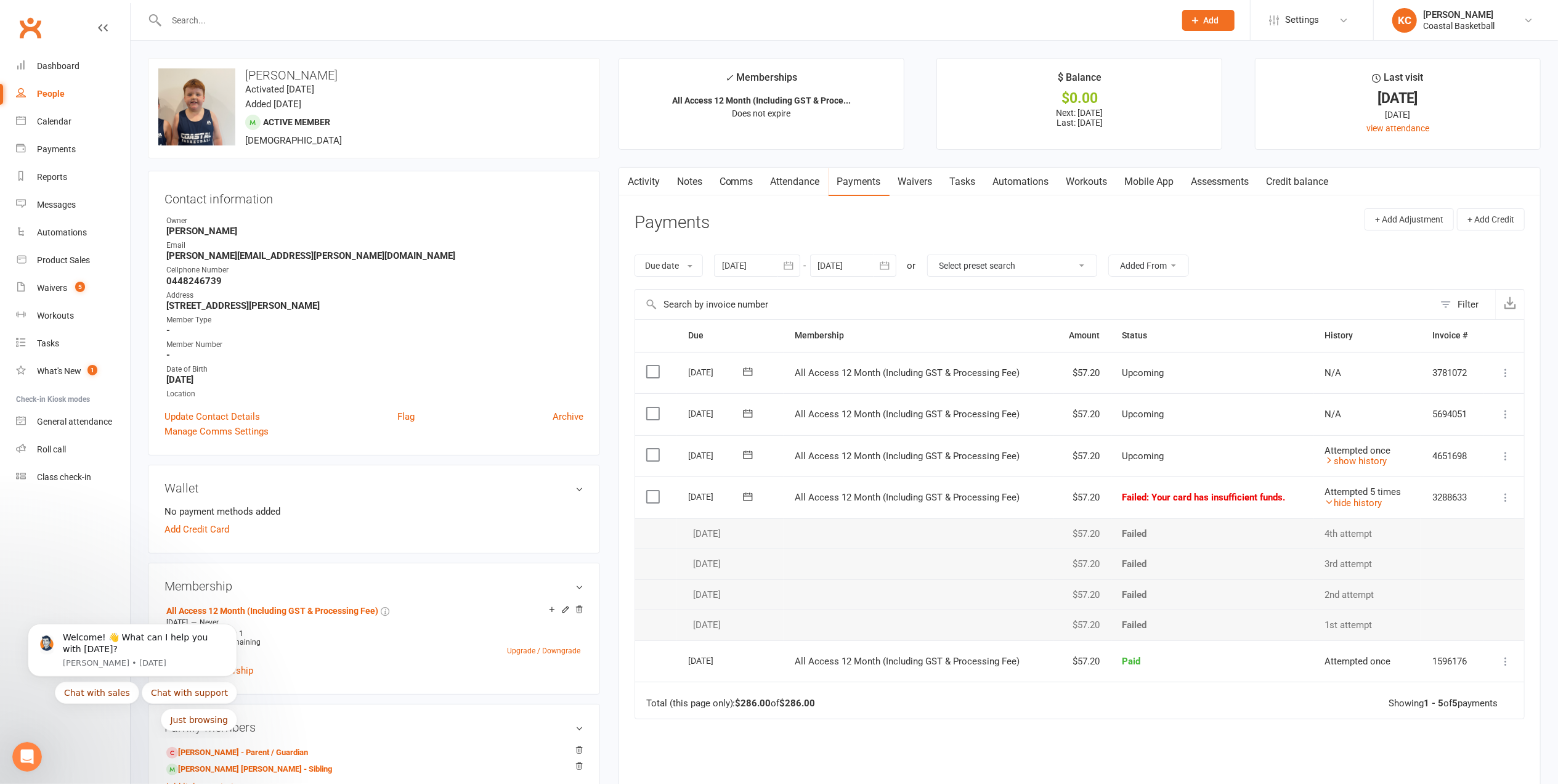
click at [1507, 498] on icon at bounding box center [1506, 497] width 12 height 12
click at [1471, 520] on link "Mark as Paid (Cash)" at bounding box center [1451, 521] width 122 height 25
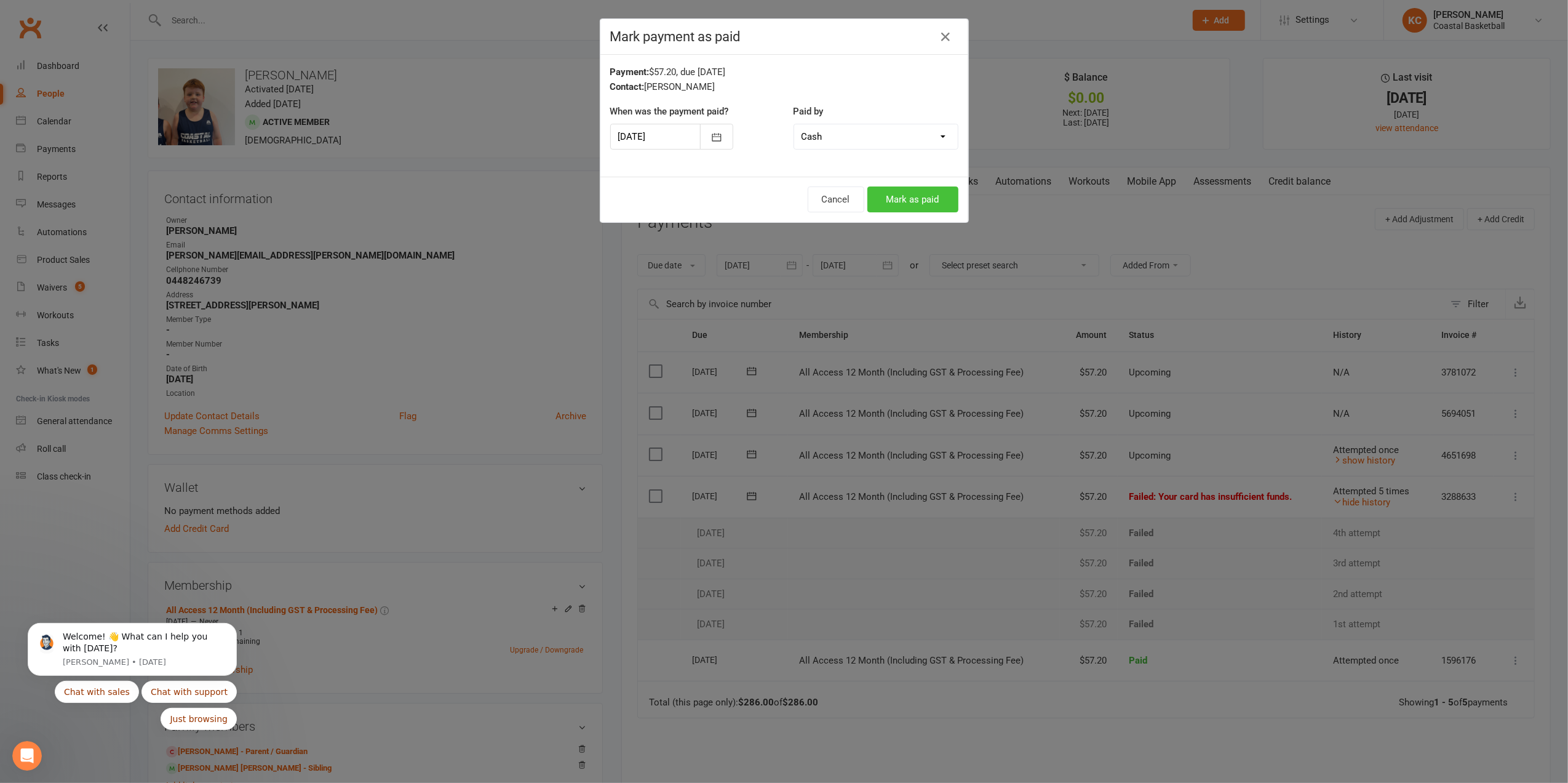
click at [908, 195] on button "Mark as paid" at bounding box center [913, 199] width 91 height 26
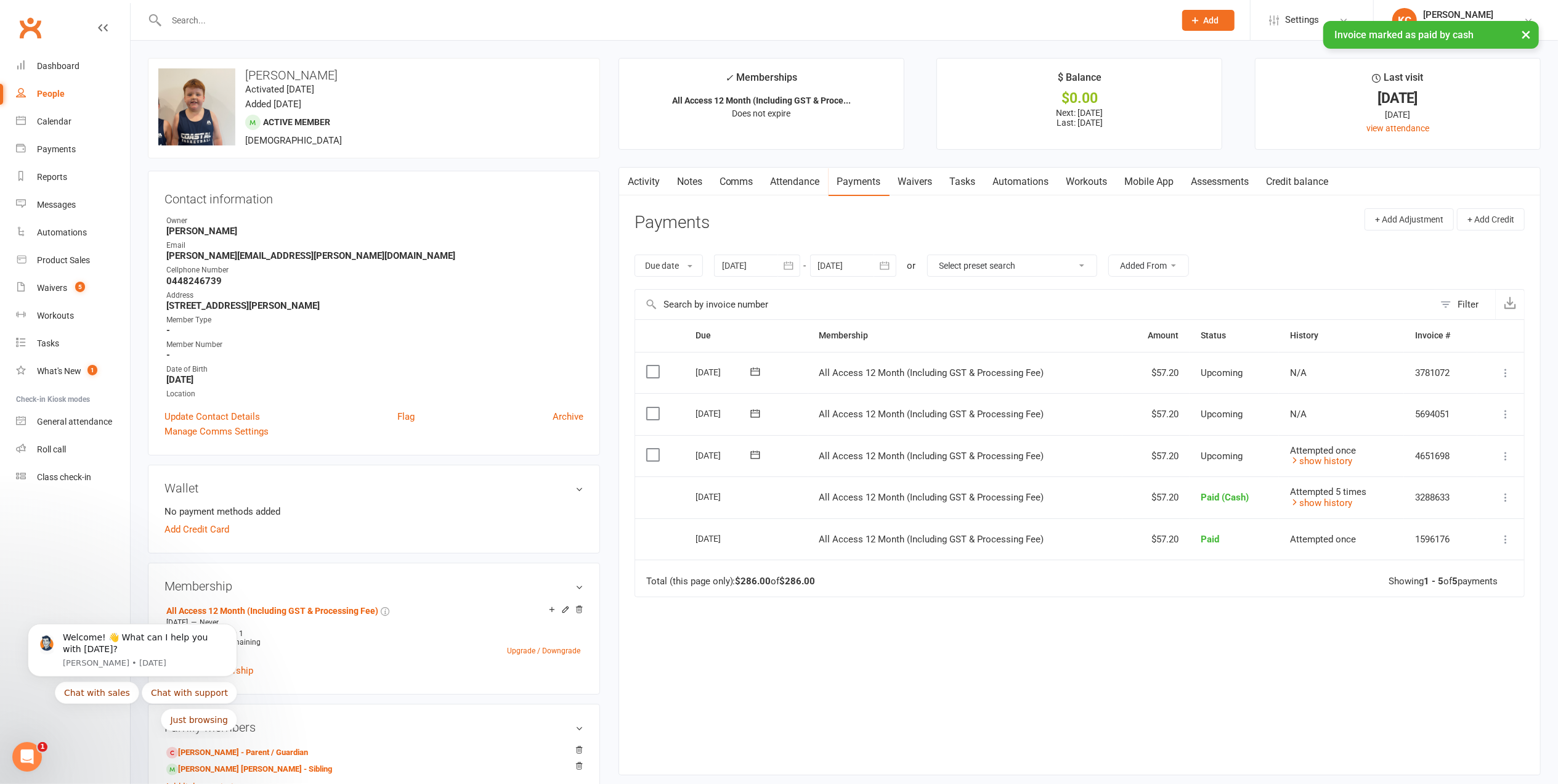
click at [1503, 457] on icon at bounding box center [1506, 456] width 12 height 12
click at [1449, 475] on link "Mark as Paid (Cash)" at bounding box center [1451, 480] width 122 height 25
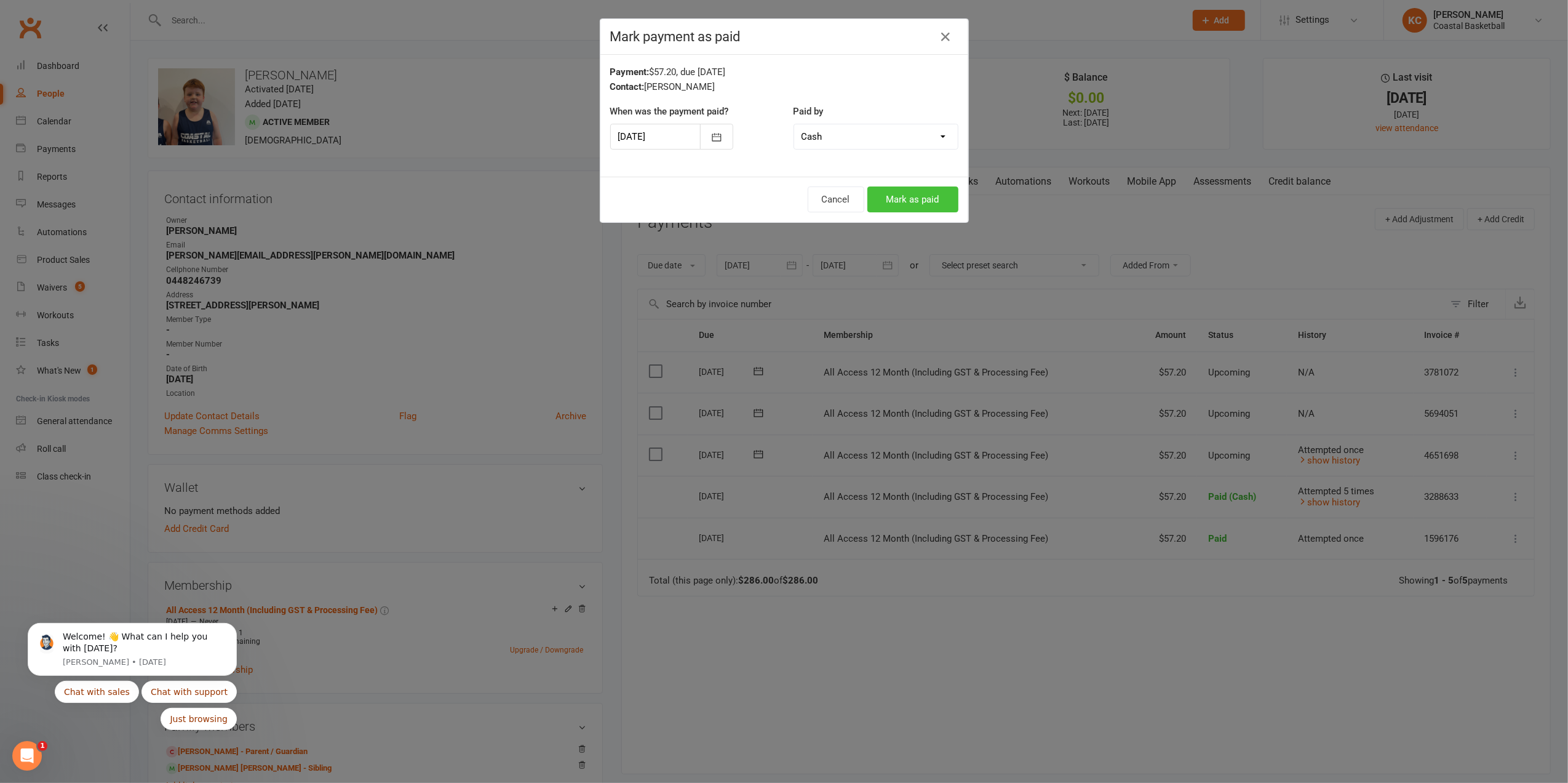
click at [909, 203] on button "Mark as paid" at bounding box center [913, 199] width 91 height 26
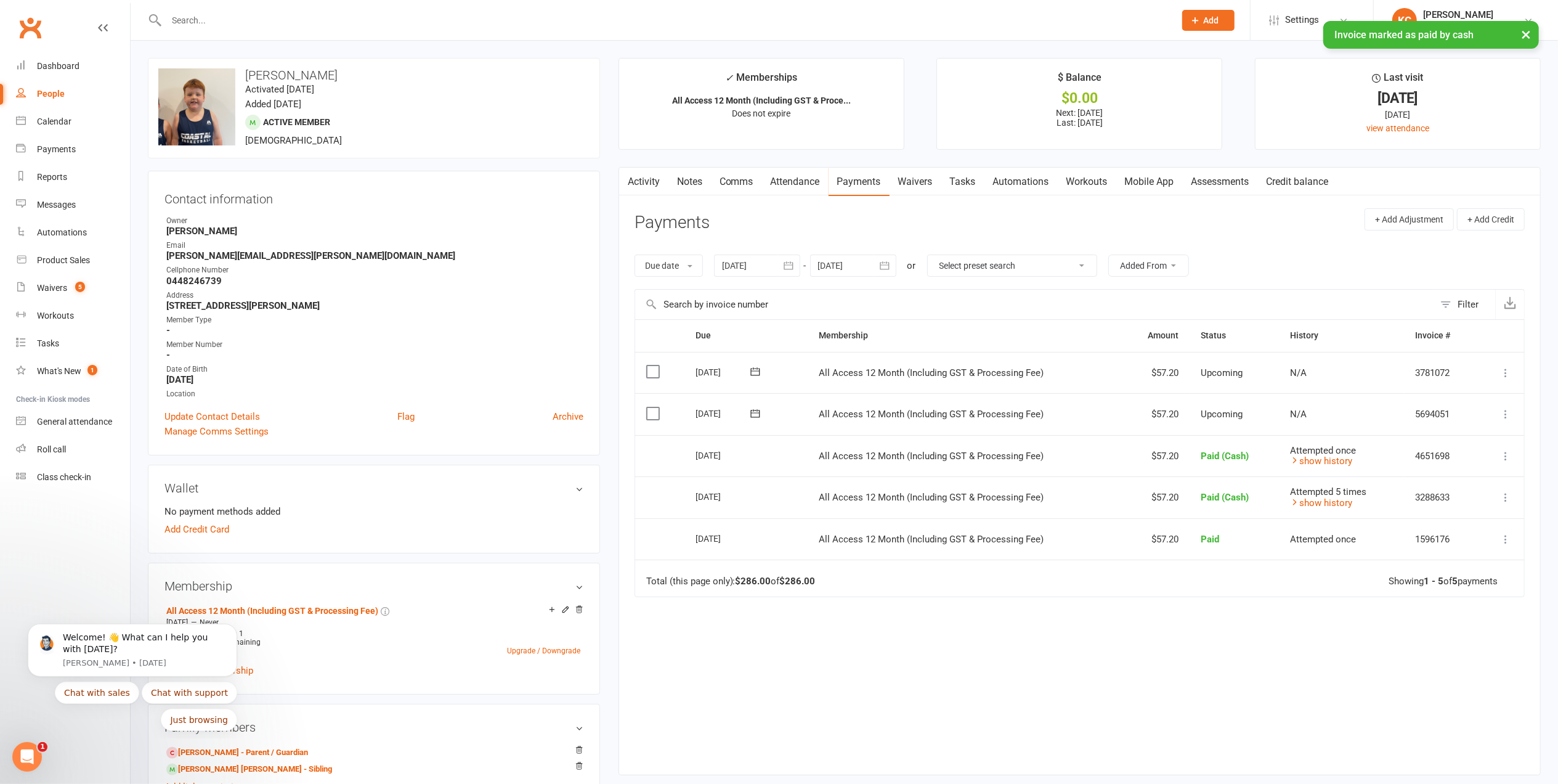
click at [202, 21] on div "× Invoice marked as paid by cash" at bounding box center [771, 21] width 1542 height 0
click at [197, 21] on div "× Invoice marked as paid by cash" at bounding box center [771, 21] width 1542 height 0
click at [210, 21] on input "text" at bounding box center [665, 20] width 1004 height 17
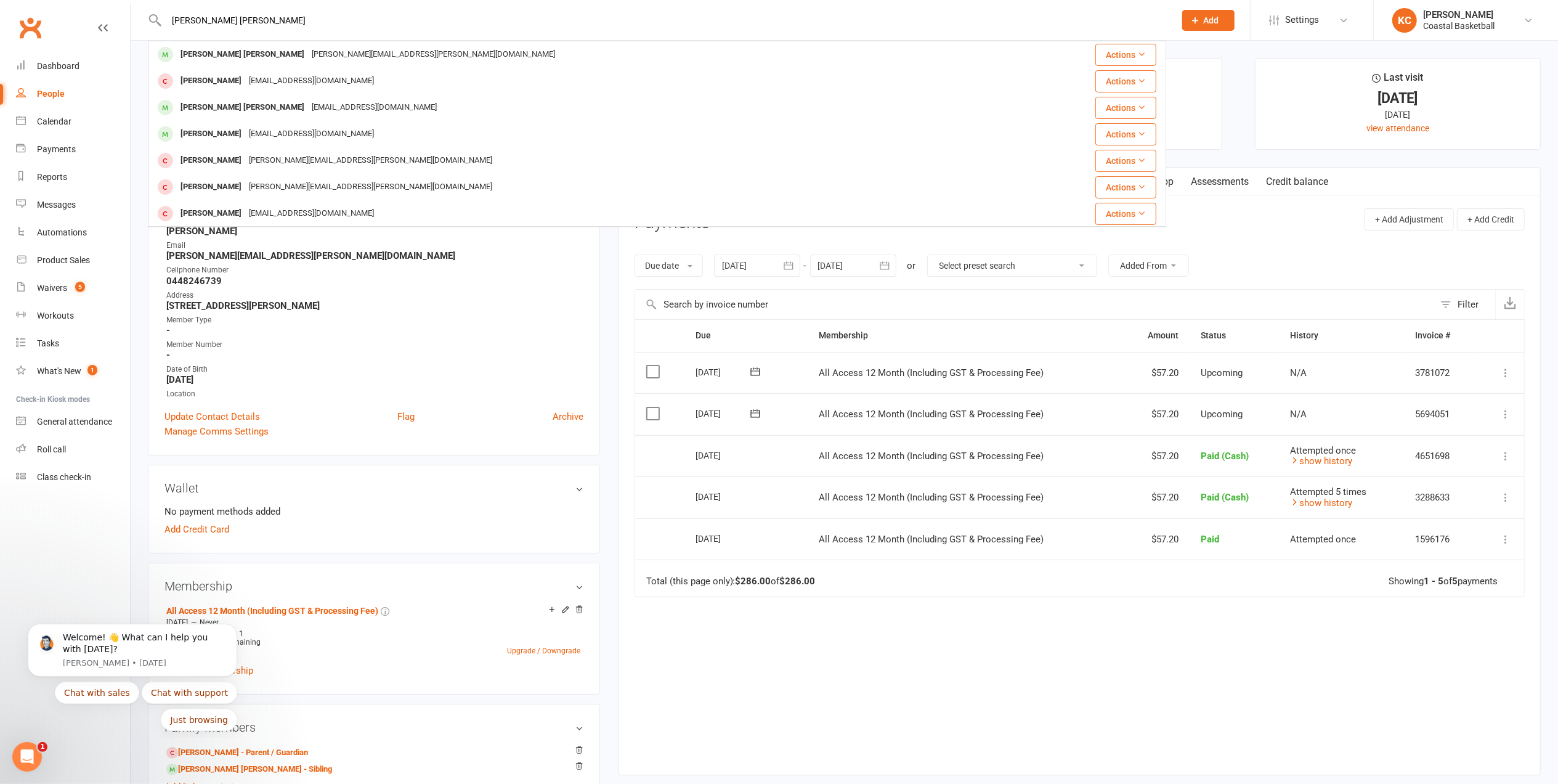
type input "[PERSON_NAME] [PERSON_NAME]"
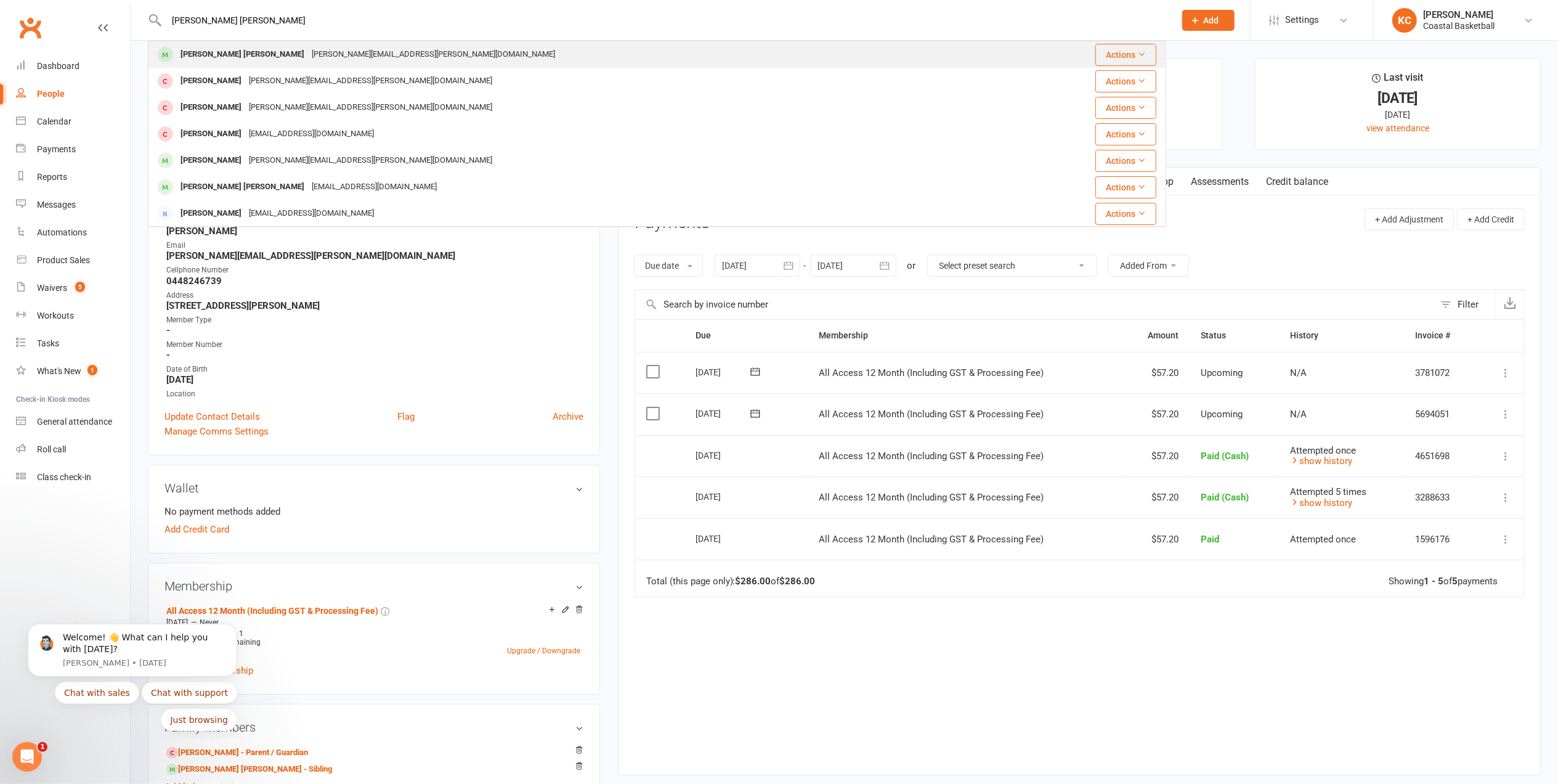
click at [214, 54] on div "[PERSON_NAME] [PERSON_NAME]" at bounding box center [242, 54] width 131 height 18
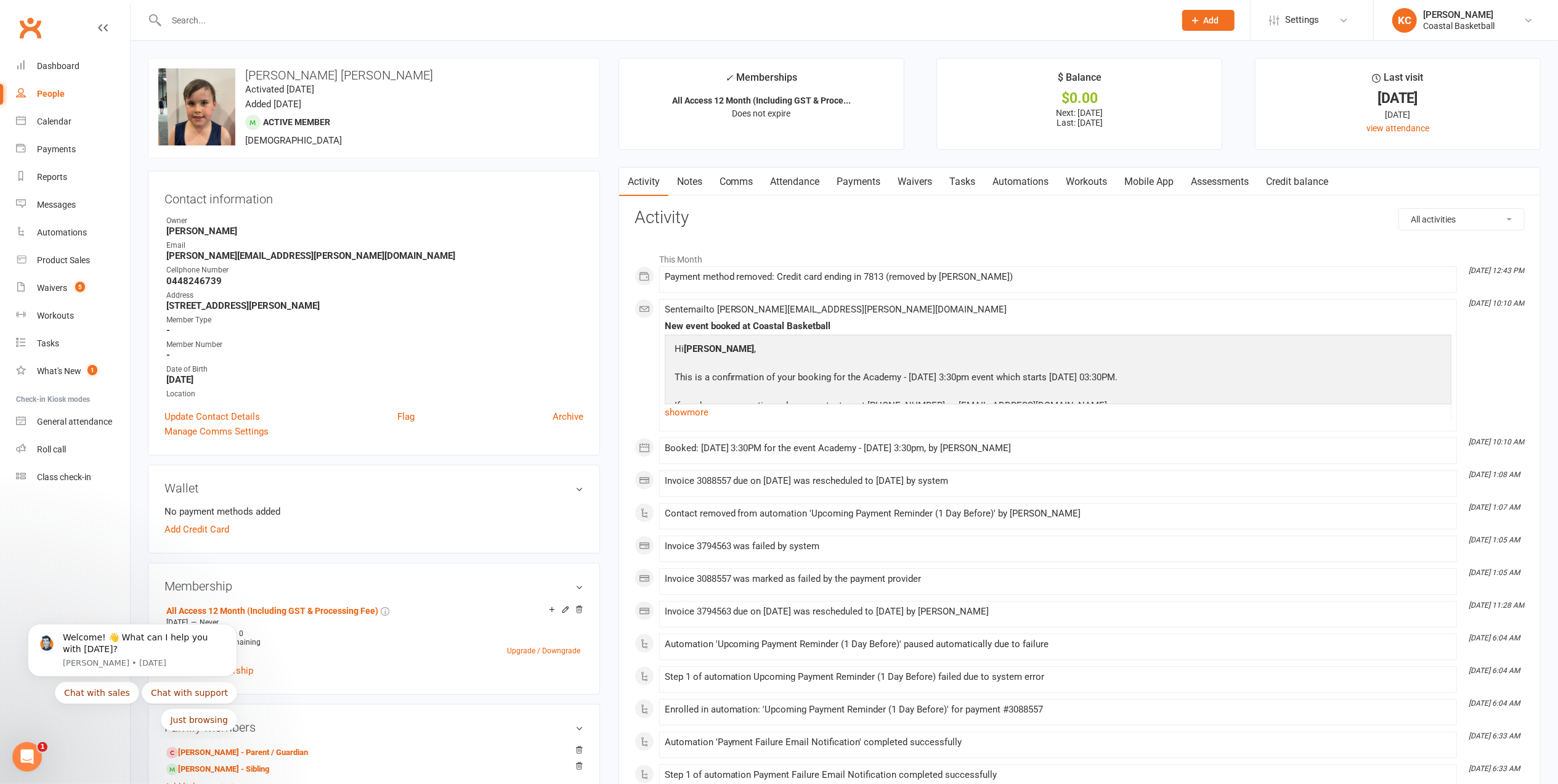
click at [858, 184] on link "Payments" at bounding box center [859, 181] width 61 height 29
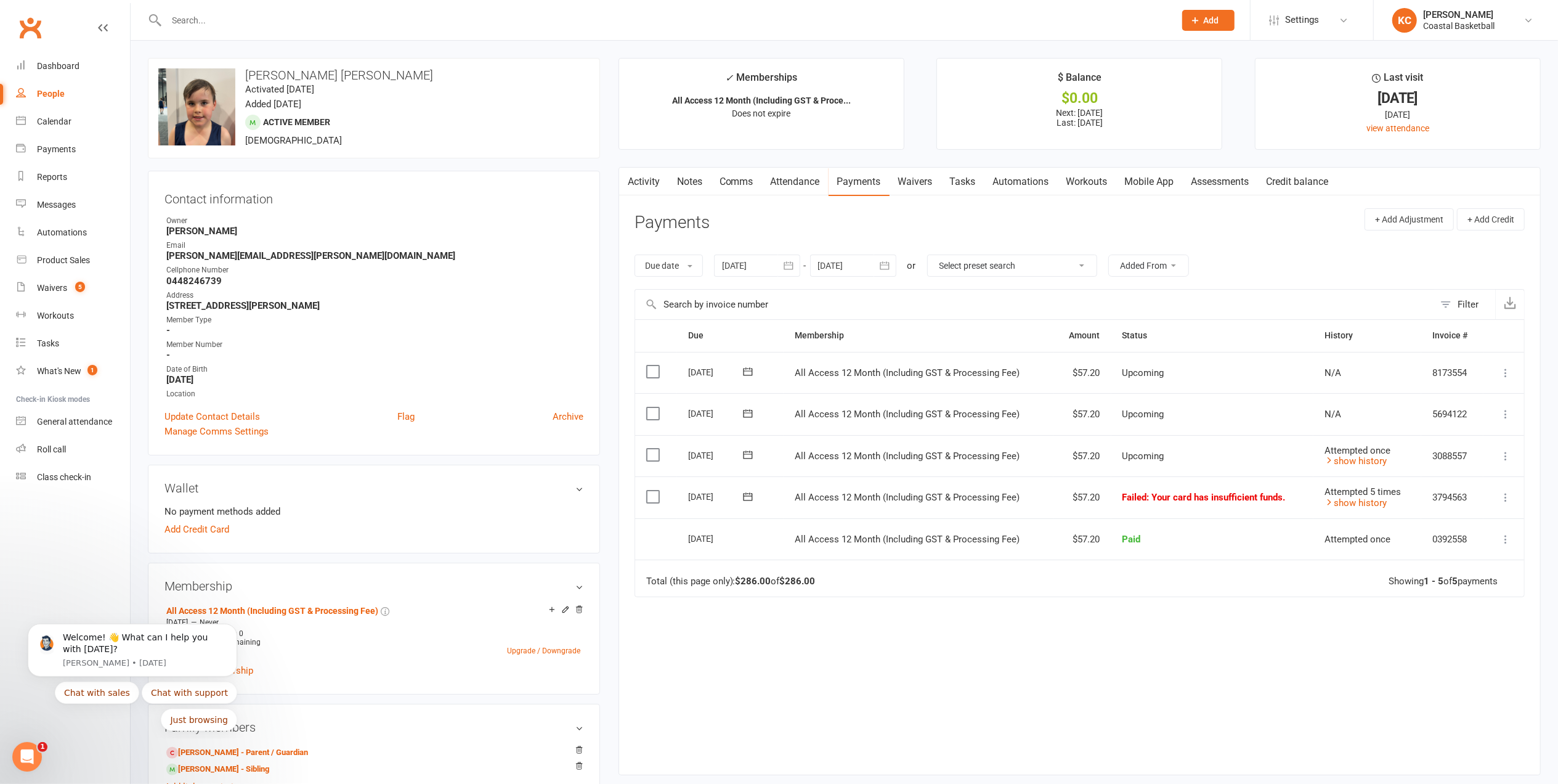
click at [1512, 498] on button at bounding box center [1505, 497] width 15 height 15
click at [1475, 519] on link "Mark as Paid (Cash)" at bounding box center [1451, 521] width 122 height 25
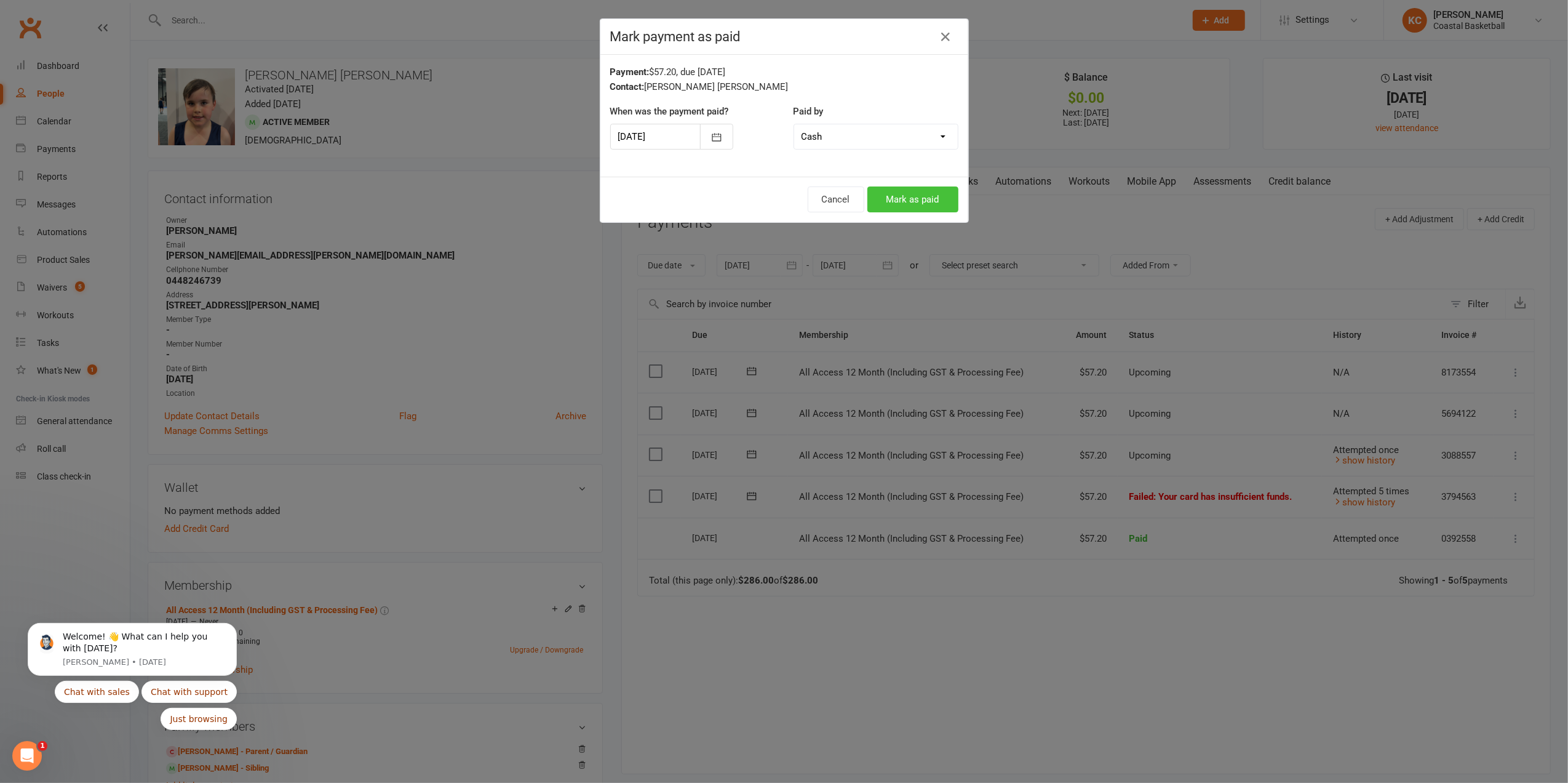
click at [909, 202] on button "Mark as paid" at bounding box center [913, 199] width 91 height 26
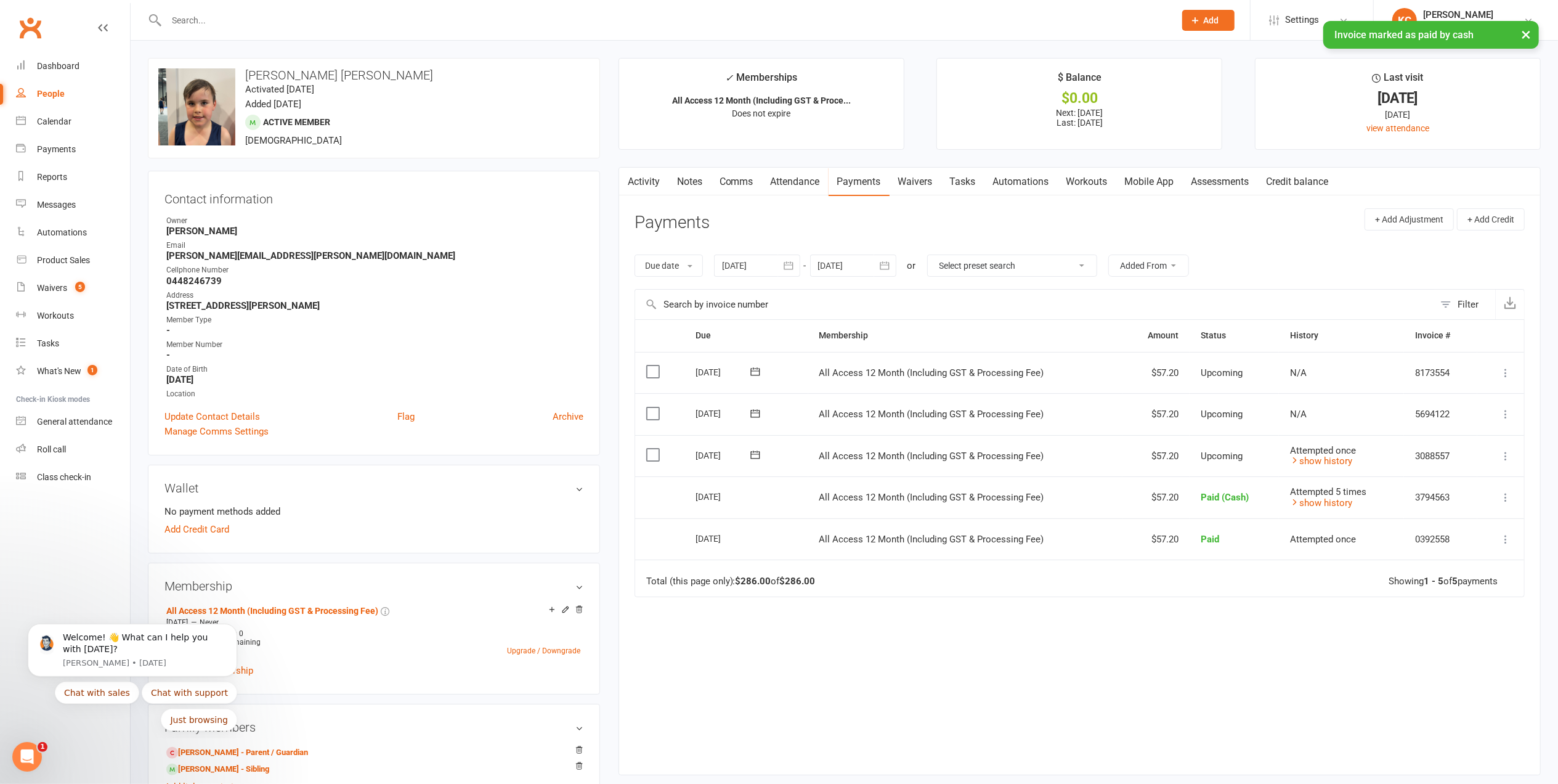
click at [1500, 458] on icon at bounding box center [1506, 456] width 12 height 12
click at [1418, 479] on link "Mark as Paid (Cash)" at bounding box center [1451, 480] width 122 height 25
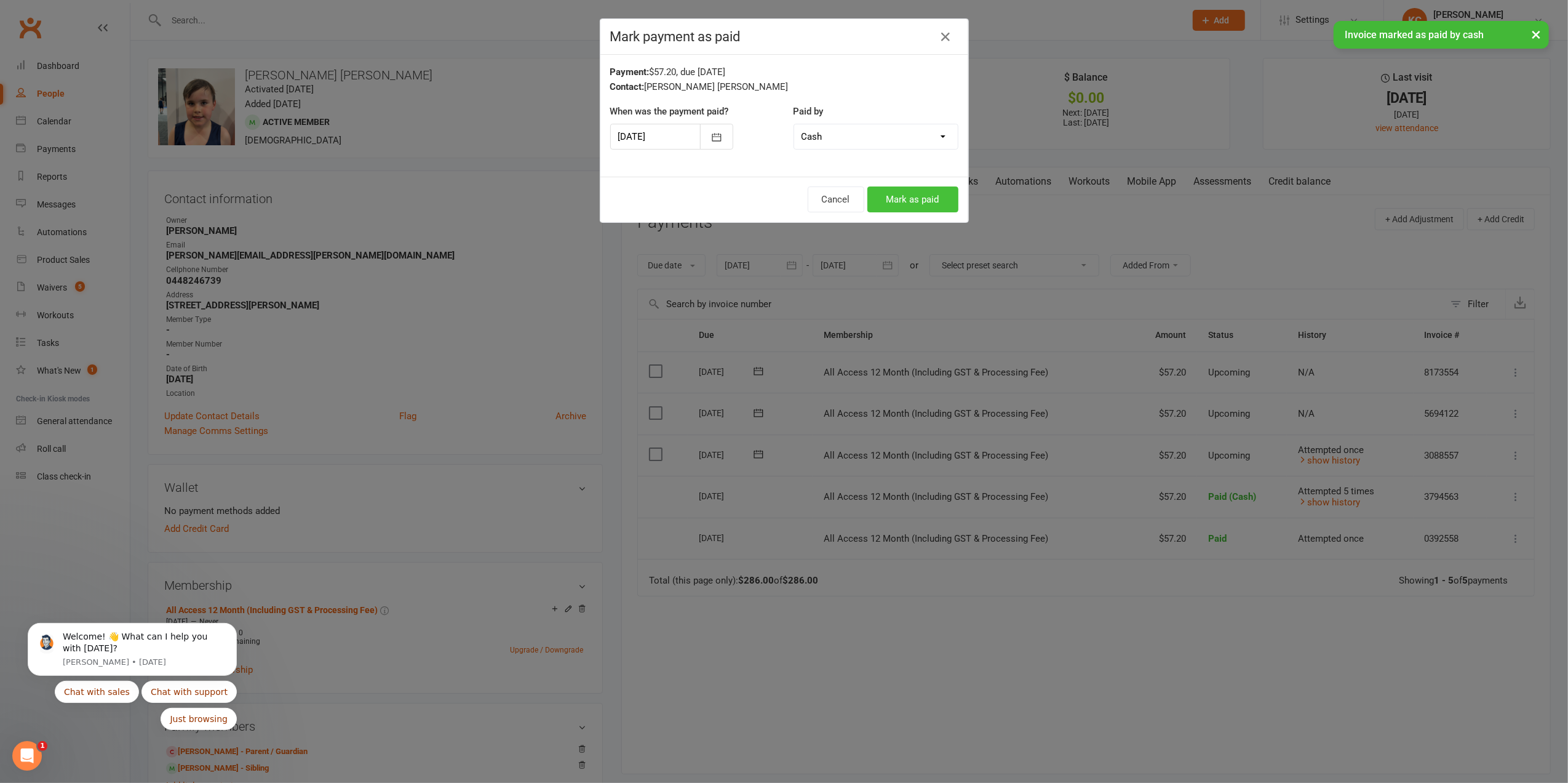
click at [915, 197] on button "Mark as paid" at bounding box center [913, 199] width 91 height 26
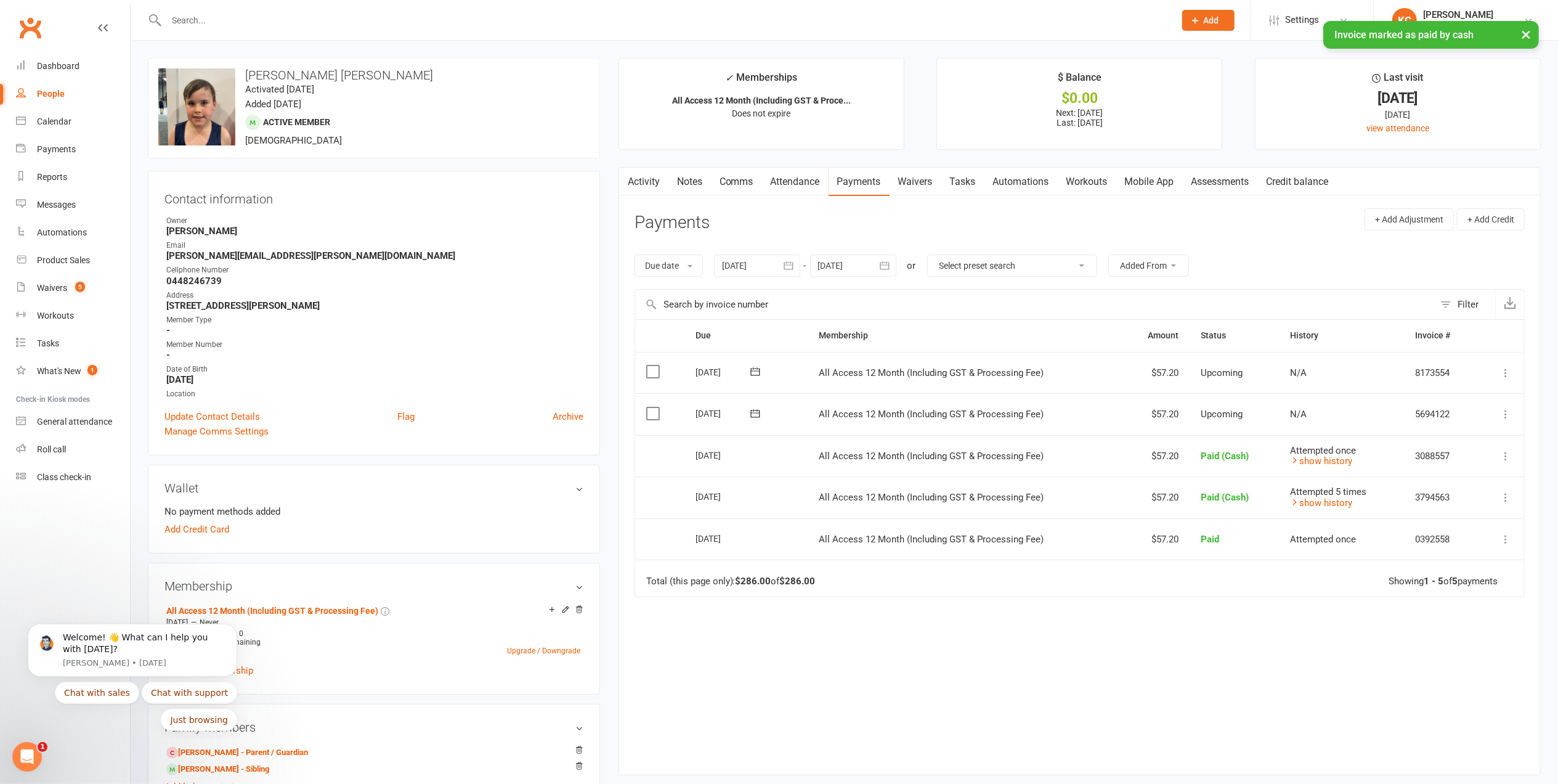
click at [1050, 613] on div "Due Contact Membership Amount Status History Invoice # Select this [DATE] [PERS…" at bounding box center [1080, 537] width 890 height 436
click at [943, 722] on div "Due Contact Membership Amount Status History Invoice # Select this [DATE] [PERS…" at bounding box center [1080, 537] width 890 height 436
